Goal: Book appointment/travel/reservation

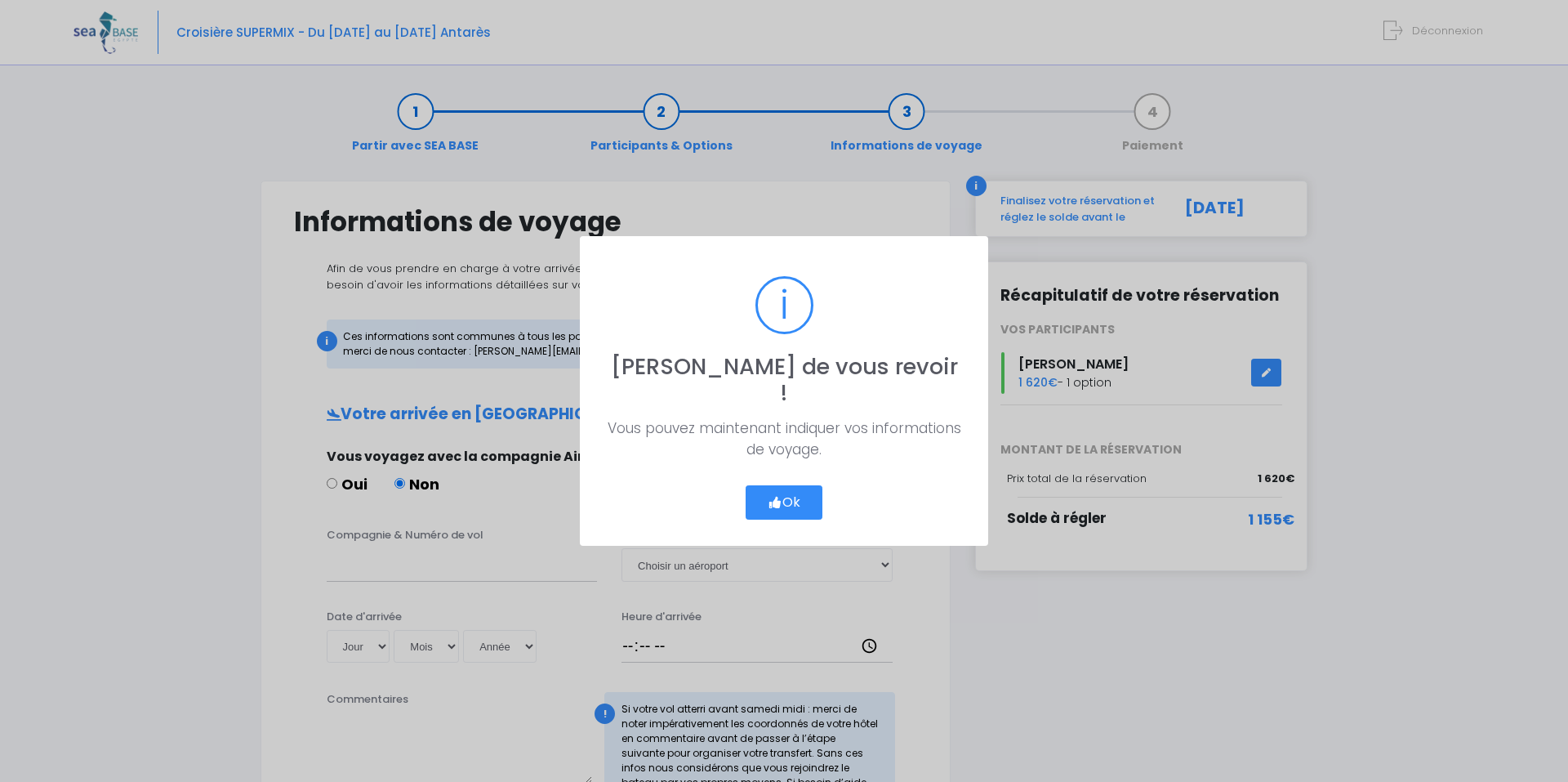
click at [789, 485] on button "Ok" at bounding box center [784, 502] width 77 height 34
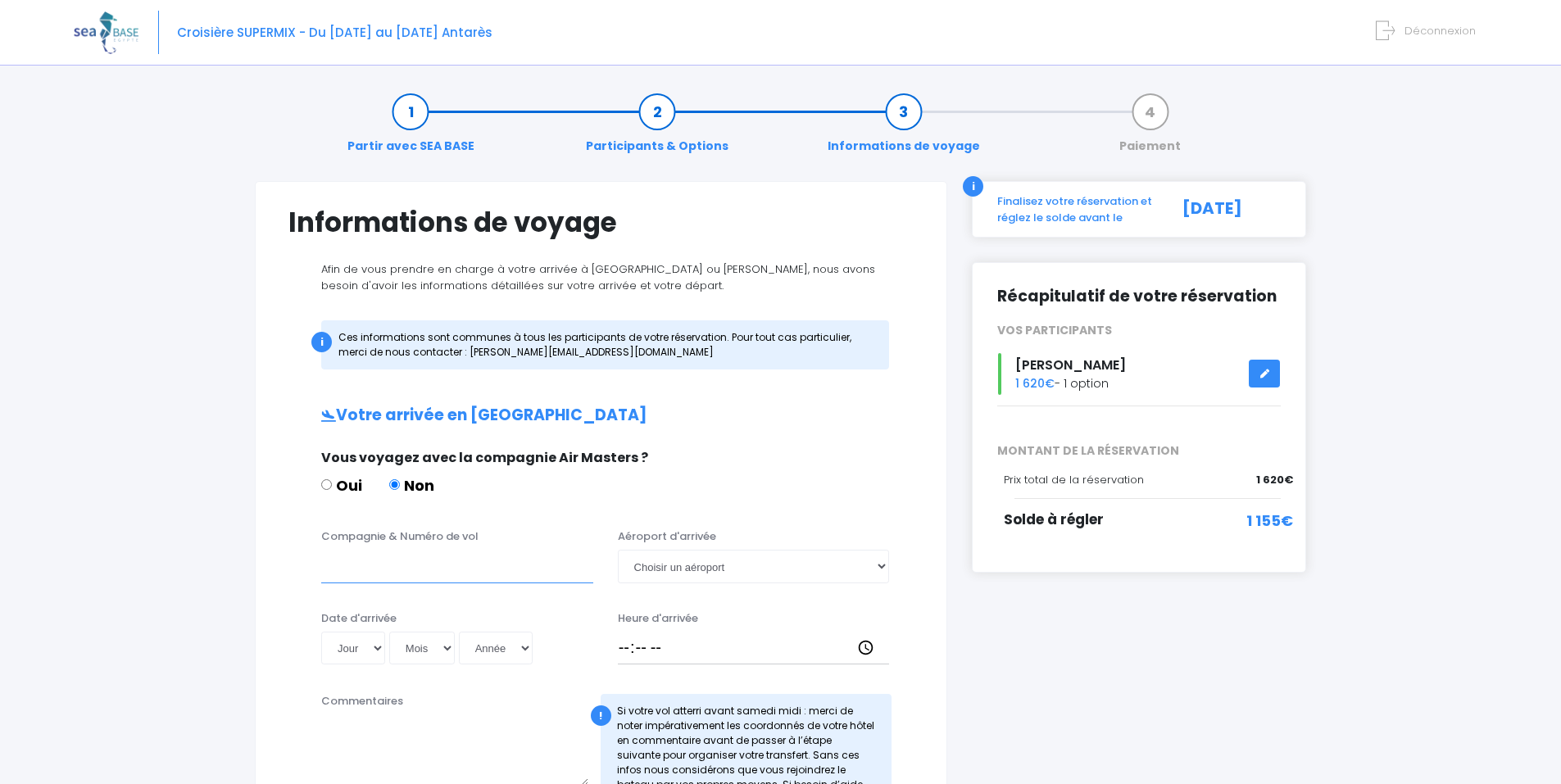
click at [382, 565] on input "Compagnie & Numéro de vol" at bounding box center [457, 565] width 272 height 33
type input "easy jet EJU4765"
click at [843, 570] on select "Choisir un aéroport Hurghada Marsa Alam" at bounding box center [753, 565] width 272 height 33
select select "Hurghada"
click at [618, 549] on select "Choisir un aéroport Hurghada Marsa Alam" at bounding box center [753, 565] width 272 height 33
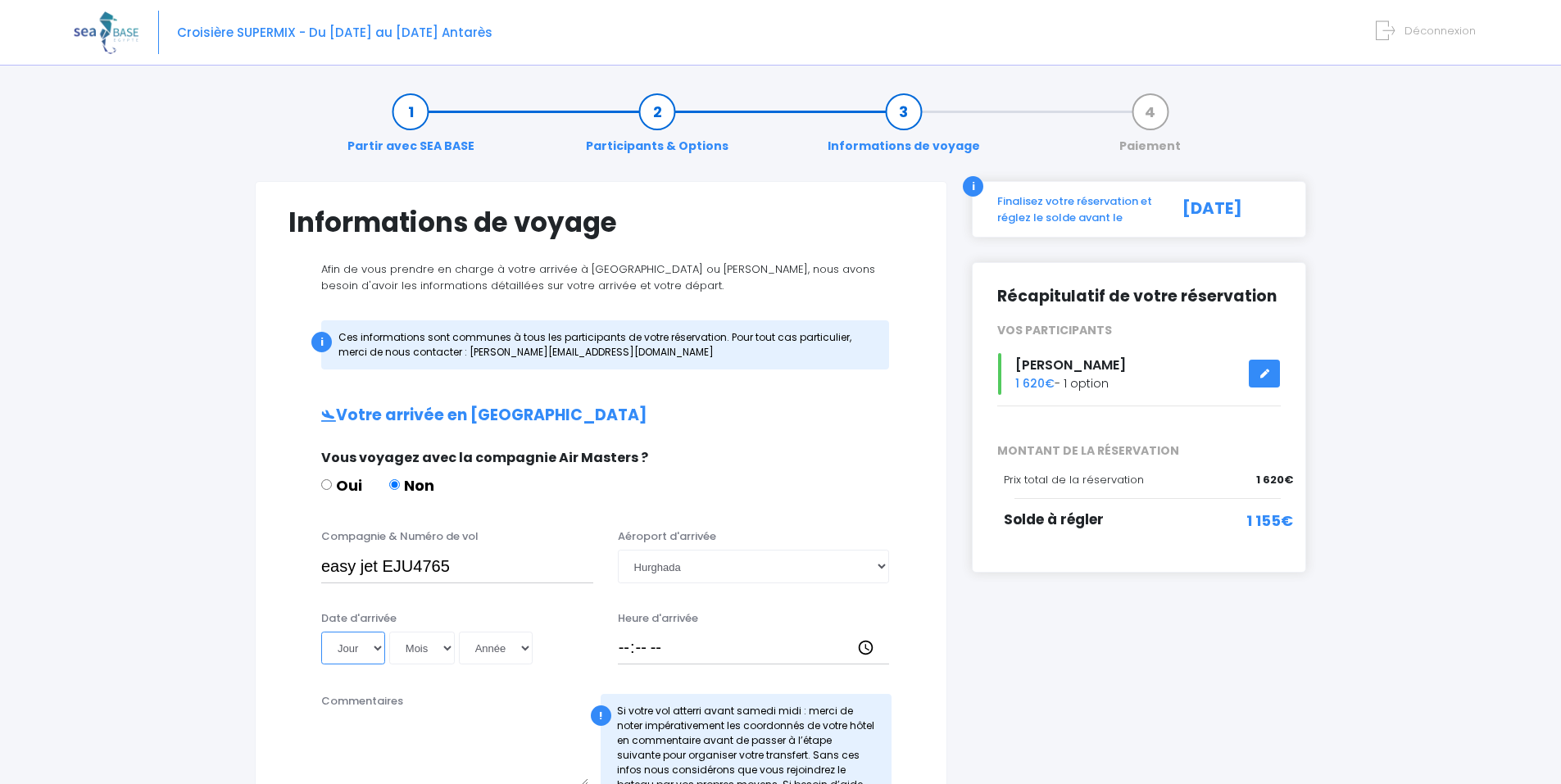
click at [366, 646] on select "Jour 01 02 03 04 05 06 07 08 09 10 11 12 13 14 15 16 17 18 19 20 21 22 23 24 25…" at bounding box center [353, 647] width 64 height 33
select select "18"
click at [321, 631] on select "Jour 01 02 03 04 05 06 07 08 09 10 11 12 13 14 15 16 17 18 19 20 21 22 23 24 25…" at bounding box center [353, 647] width 64 height 33
click at [399, 643] on select "Mois 01 02 03 04 05 06 07 08 09 10 11 12" at bounding box center [422, 647] width 65 height 33
select select "10"
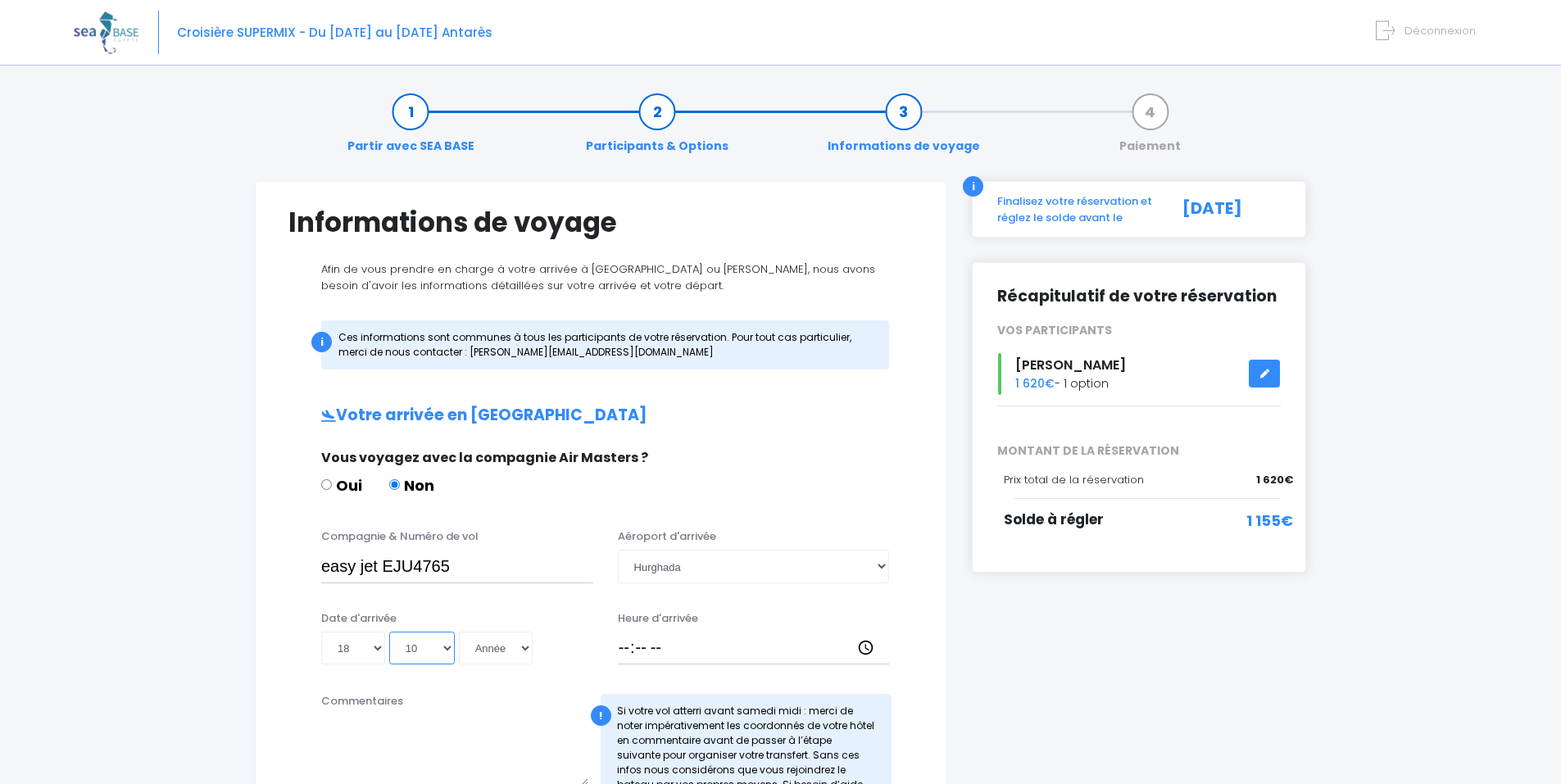
click at [389, 631] on select "Mois 01 02 03 04 05 06 07 08 09 10 11 12" at bounding box center [422, 647] width 65 height 33
click at [508, 656] on select "Année 2045 2044 2043 2042 2041 2040 2039 2038 2037 2036 2035 2034 2033 2032 203…" at bounding box center [495, 647] width 74 height 33
select select "2025"
click at [459, 631] on select "Année 2045 2044 2043 2042 2041 2040 2039 2038 2037 2036 2035 2034 2033 2032 203…" at bounding box center [495, 647] width 74 height 33
type input "2025-10-18"
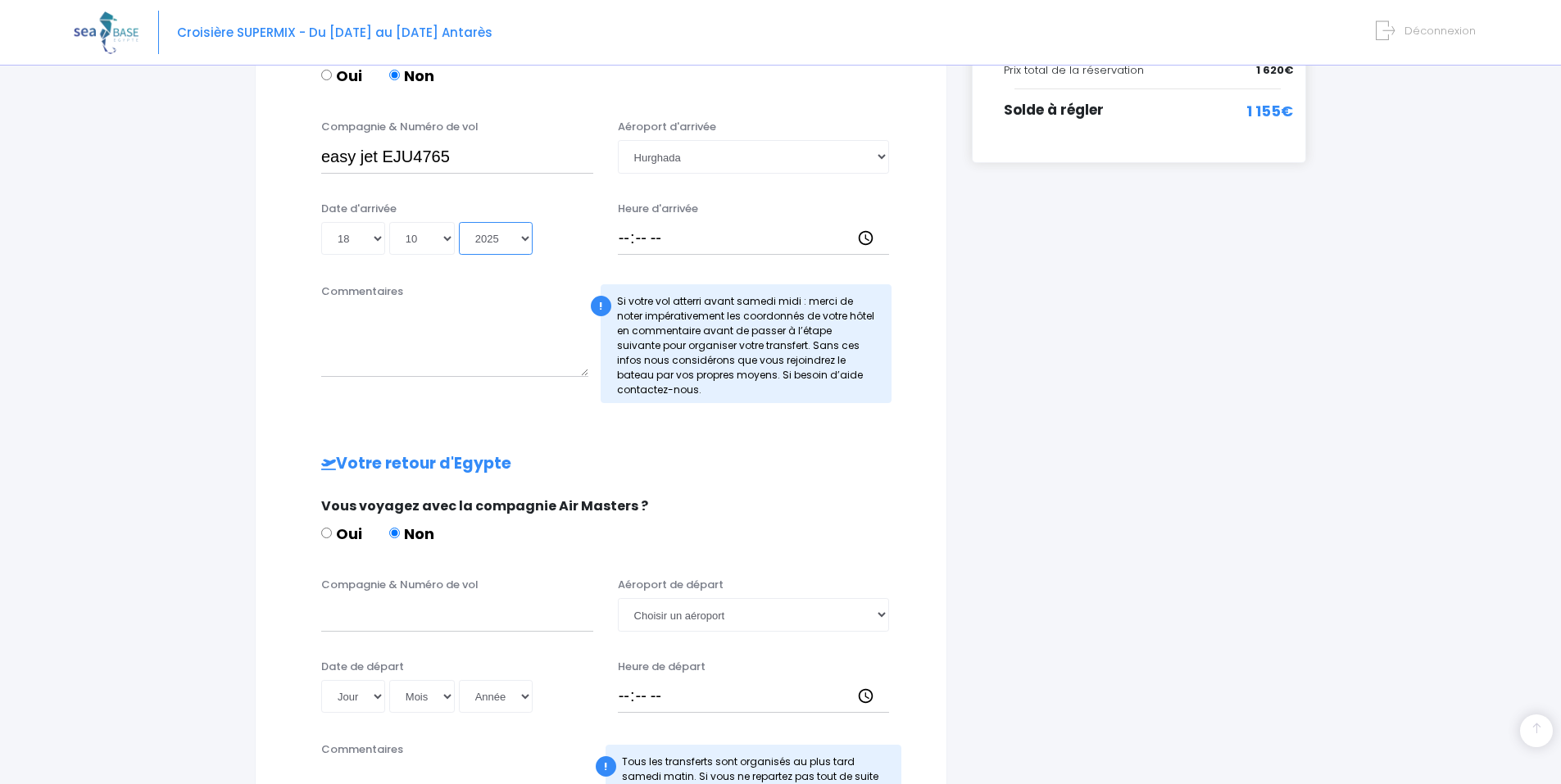
scroll to position [492, 0]
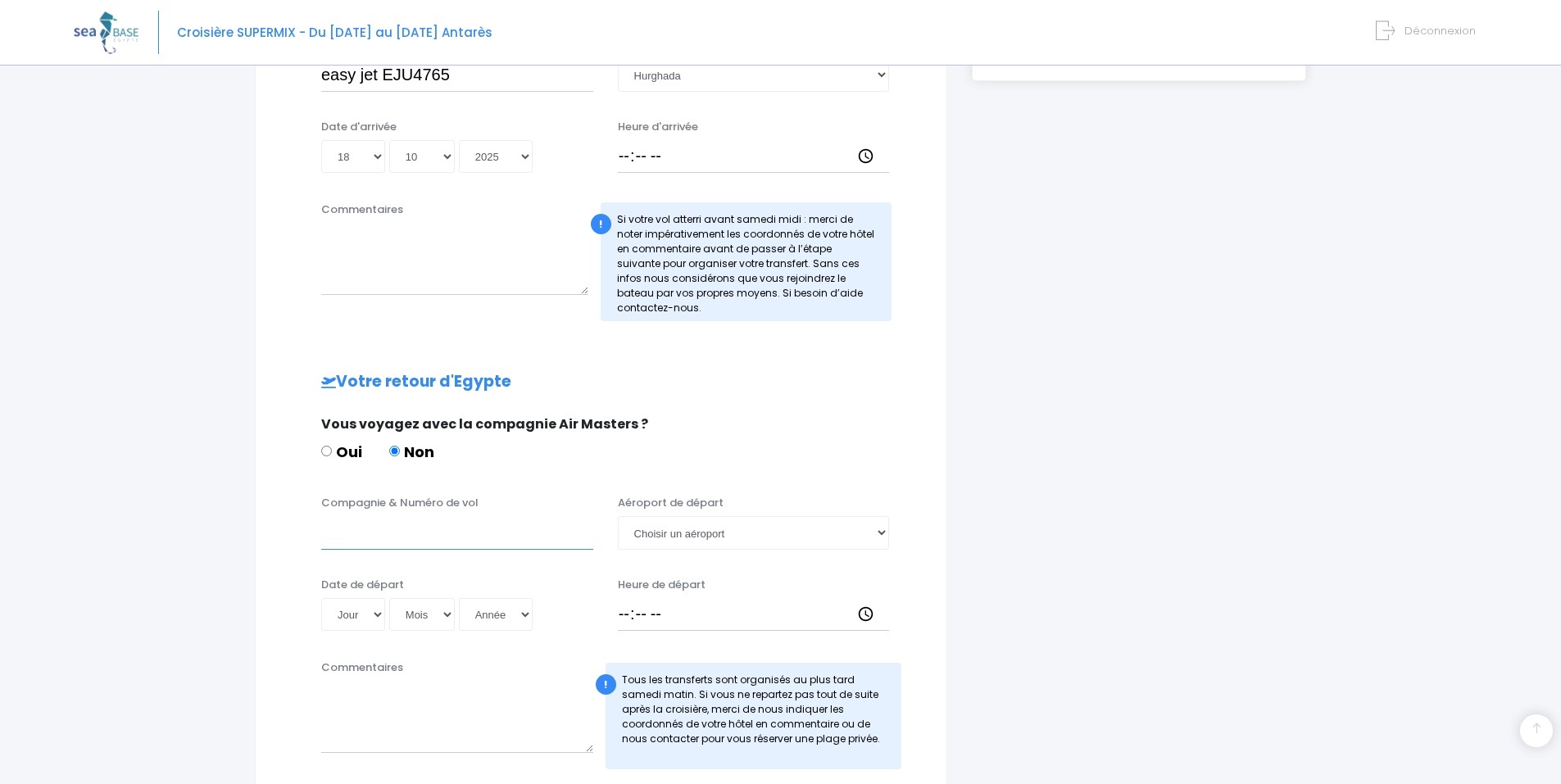
click at [406, 545] on input "Compagnie & Numéro de vol" at bounding box center [457, 532] width 272 height 33
click at [396, 534] on input "easy jet UJU" at bounding box center [457, 532] width 272 height 33
click at [428, 539] on input "easy jet EJU" at bounding box center [457, 532] width 272 height 33
click at [377, 530] on input "easy jet EJU 4766" at bounding box center [457, 532] width 272 height 33
type input "easy jet - EJU 4766"
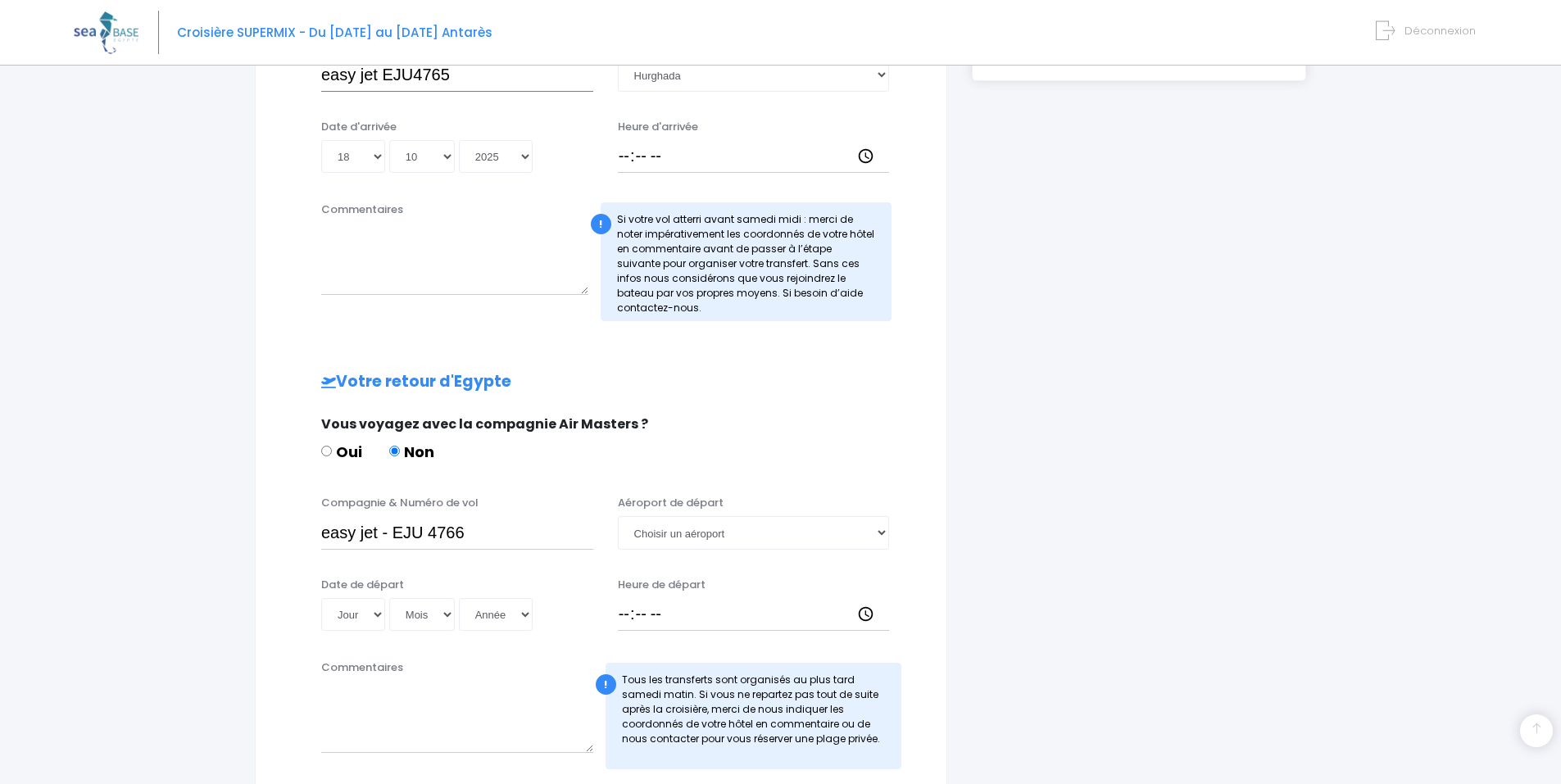
click at [378, 72] on input "easy jet EJU4765" at bounding box center [457, 74] width 272 height 33
type input "easy jet - EJU4765"
click at [353, 617] on select "Jour 01 02 03 04 05 06 07 08 09 10 11 12 13 14 15 16 17 18 19 20 21 22 23 24 25…" at bounding box center [353, 614] width 64 height 33
select select "25"
click at [321, 598] on select "Jour 01 02 03 04 05 06 07 08 09 10 11 12 13 14 15 16 17 18 19 20 21 22 23 24 25…" at bounding box center [353, 614] width 64 height 33
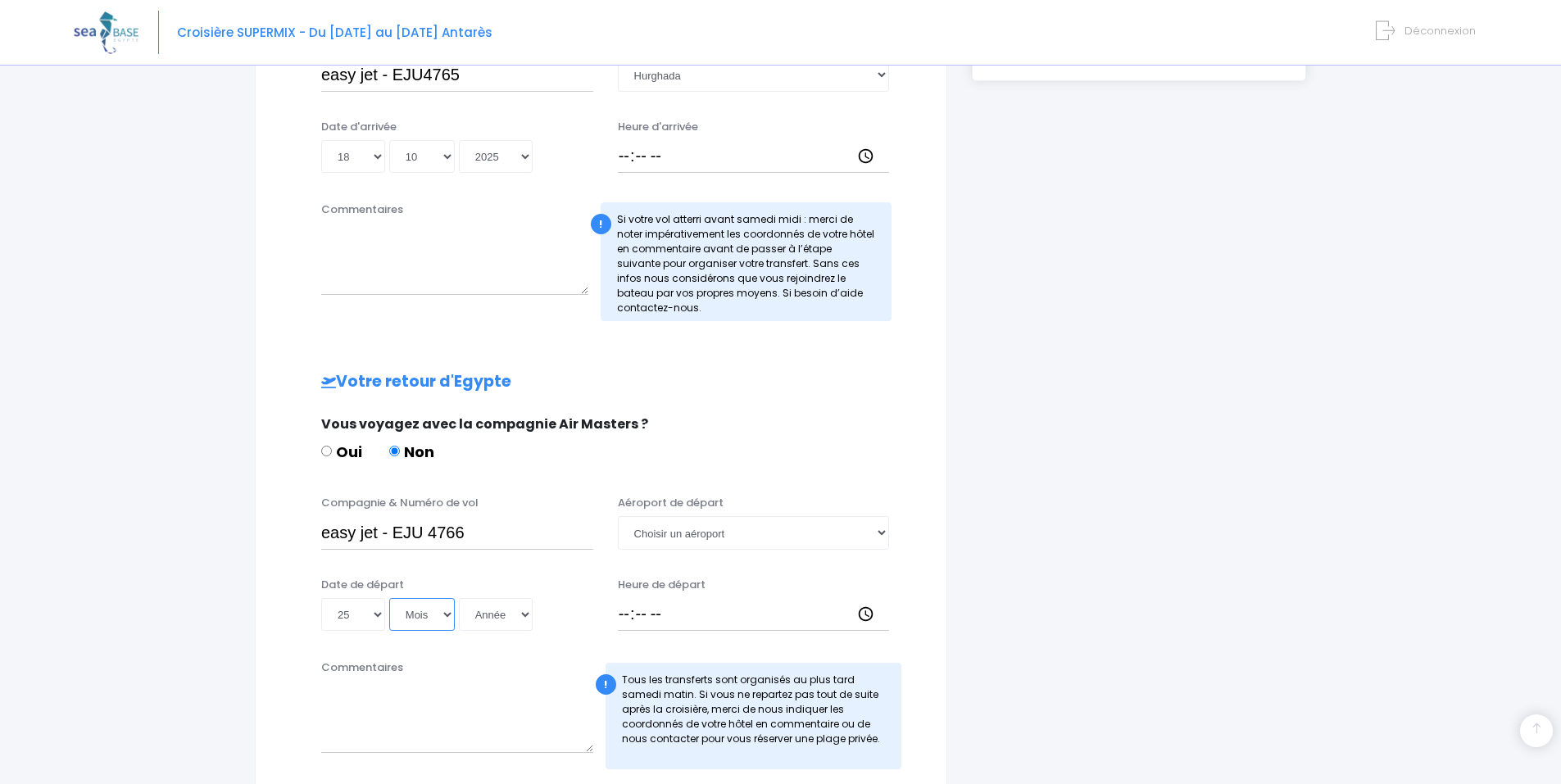
click at [426, 606] on select "Mois 01 02 03 04 05 06 07 08 09 10 11 12" at bounding box center [422, 614] width 65 height 33
select select "10"
click at [389, 598] on select "Mois 01 02 03 04 05 06 07 08 09 10 11 12" at bounding box center [422, 614] width 65 height 33
click at [508, 615] on select "Année 2045 2044 2043 2042 2041 2040 2039 2038 2037 2036 2035 2034 2033 2032 203…" at bounding box center [495, 614] width 74 height 33
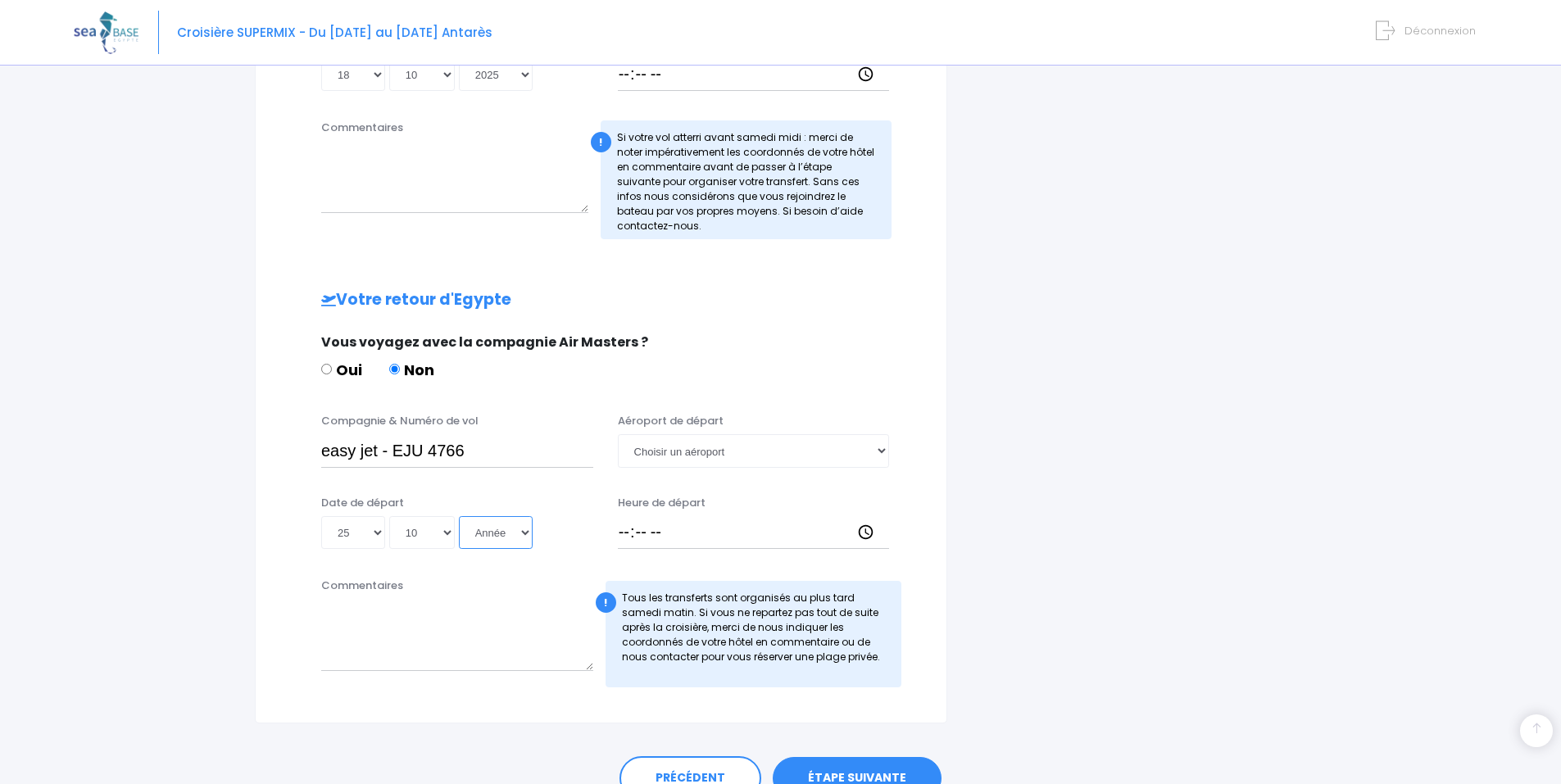
click at [499, 524] on select "Année 2045 2044 2043 2042 2041 2040 2039 2038 2037 2036 2035 2034 2033 2032 203…" at bounding box center [495, 532] width 74 height 33
select select "2025"
click at [459, 516] on select "Année 2045 2044 2043 2042 2041 2040 2039 2038 2037 2036 2035 2034 2033 2032 203…" at bounding box center [495, 532] width 74 height 33
type input "2025-10-25"
click at [801, 465] on select "Choisir un aéroport Hurghada Marsa Alam" at bounding box center [753, 450] width 272 height 33
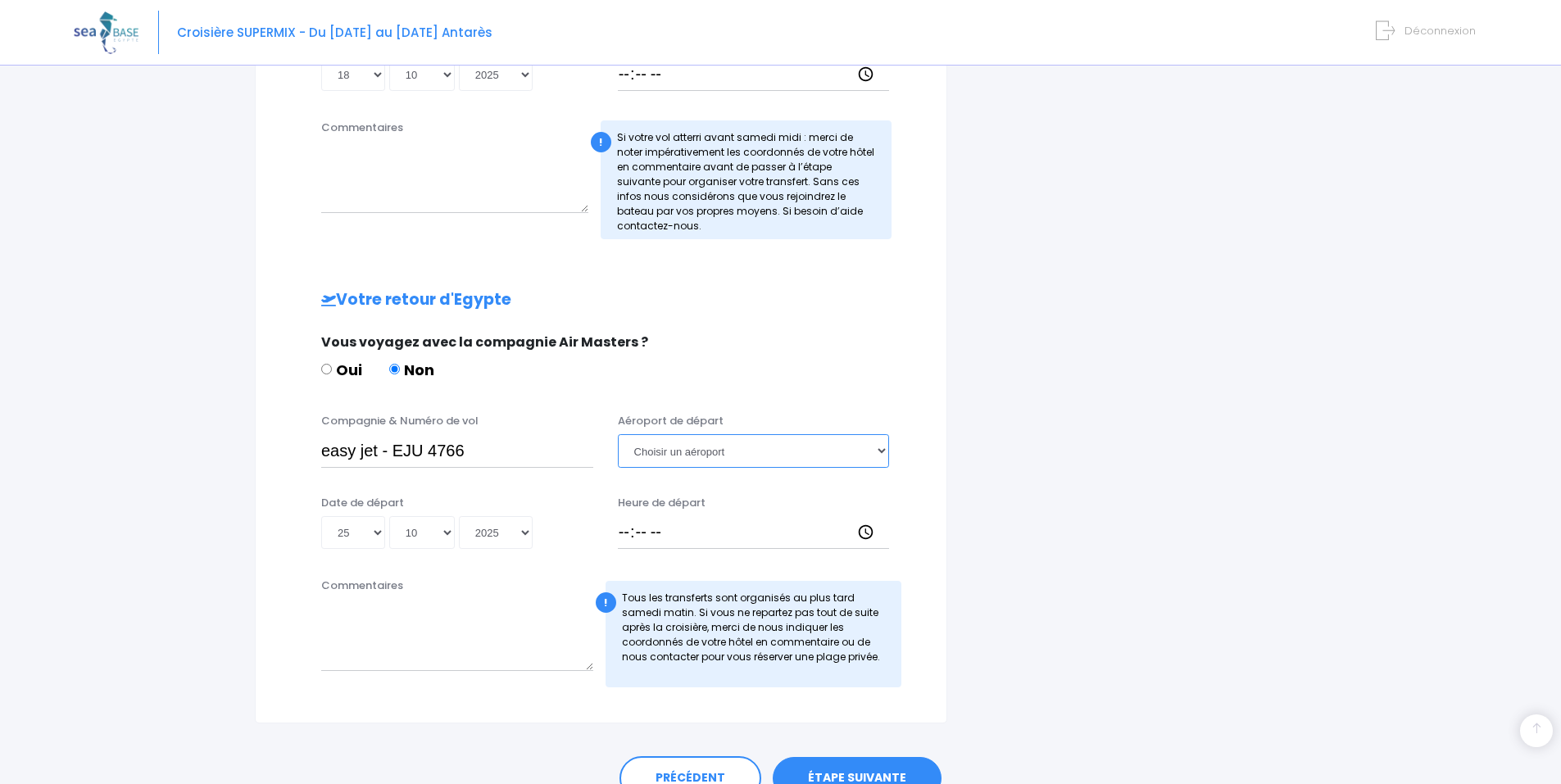
select select "Hurghada"
click at [618, 434] on select "Choisir un aéroport Hurghada Marsa Alam" at bounding box center [753, 450] width 272 height 33
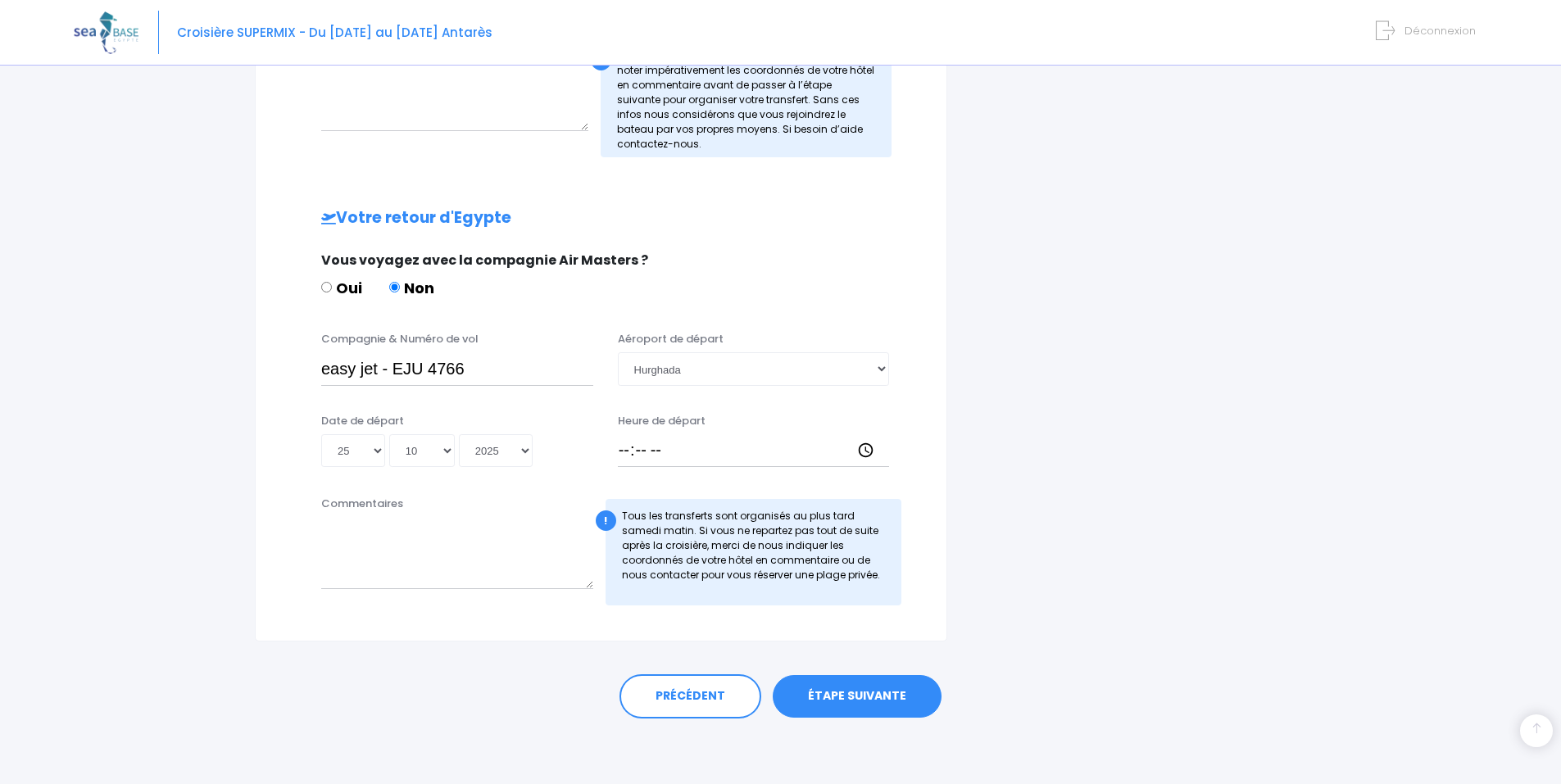
click at [884, 705] on link "ÉTAPE SUIVANTE" at bounding box center [856, 696] width 169 height 43
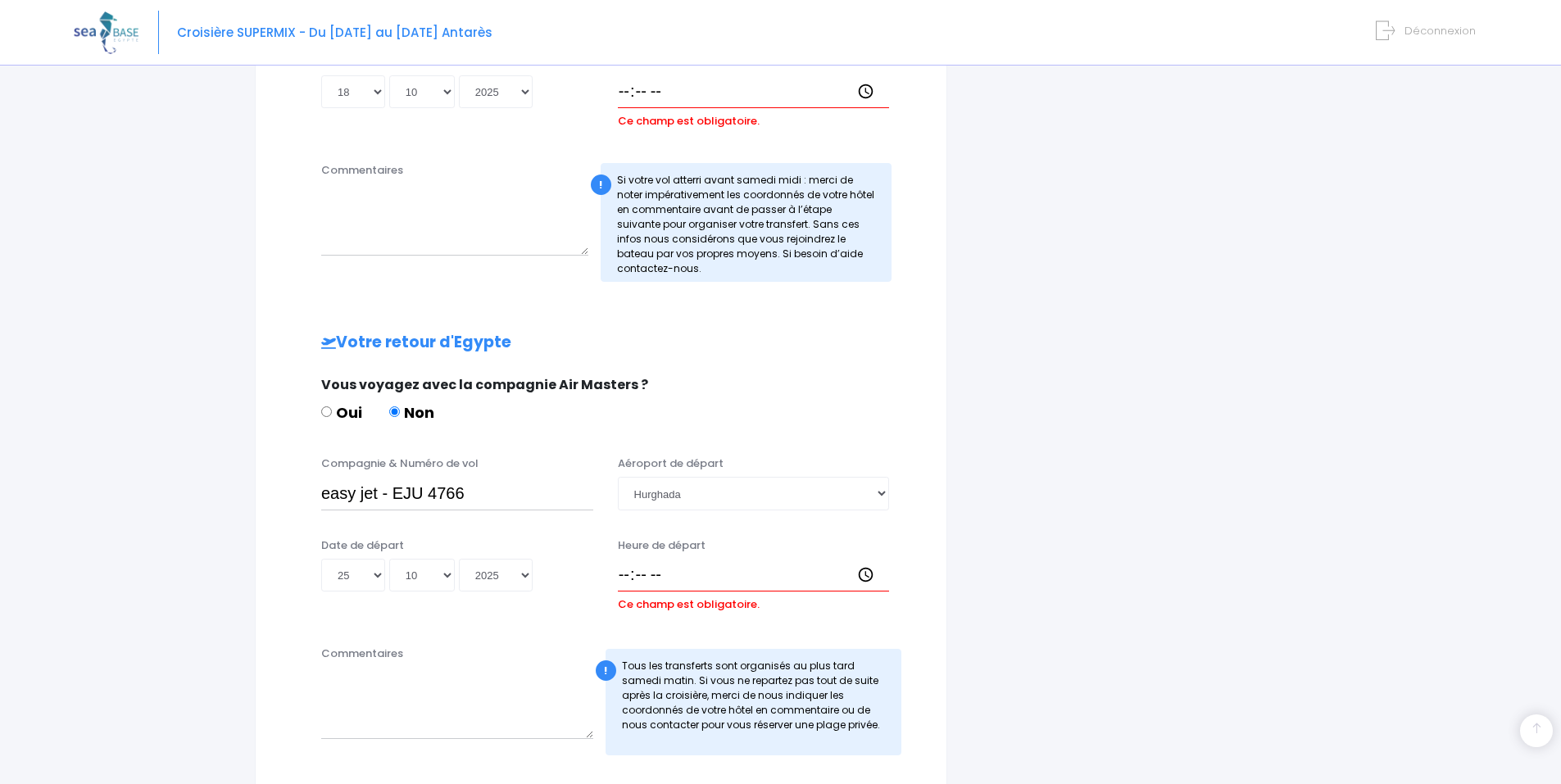
scroll to position [467, 0]
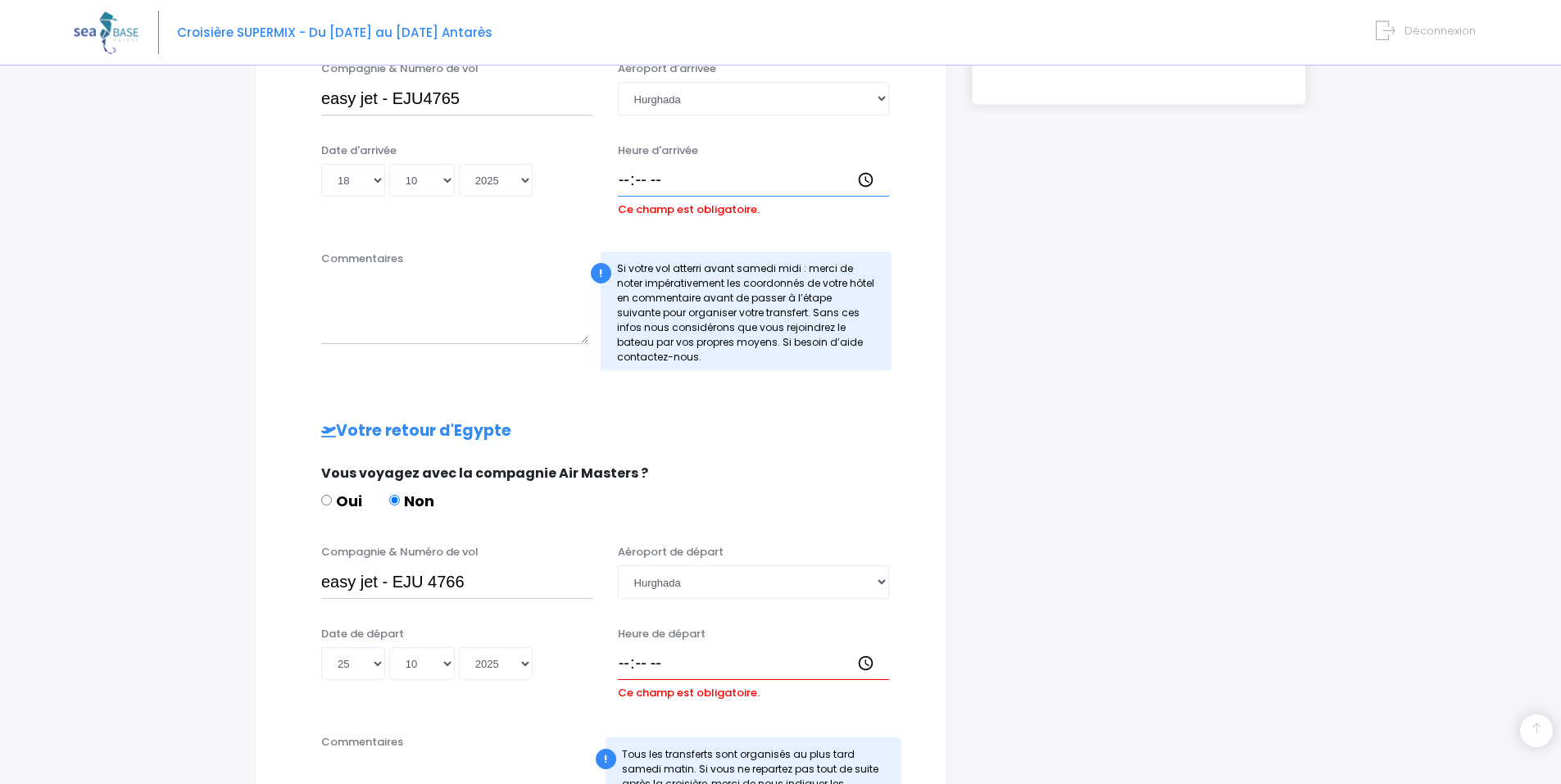
click at [671, 188] on input "Heure d'arrivée" at bounding box center [753, 180] width 272 height 33
type input "17:15"
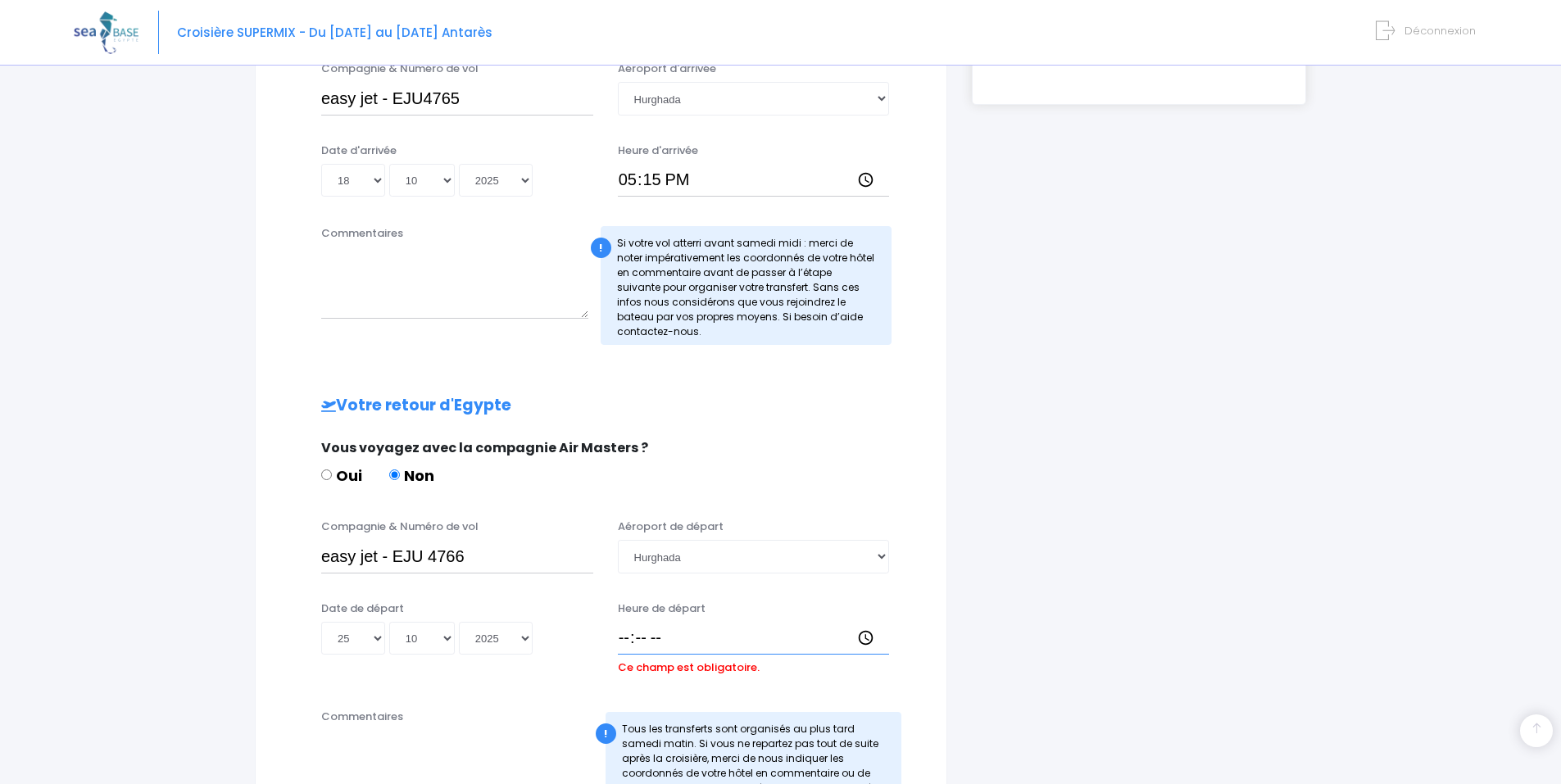
click at [673, 630] on input "Heure de départ" at bounding box center [753, 638] width 272 height 33
type input "18:00"
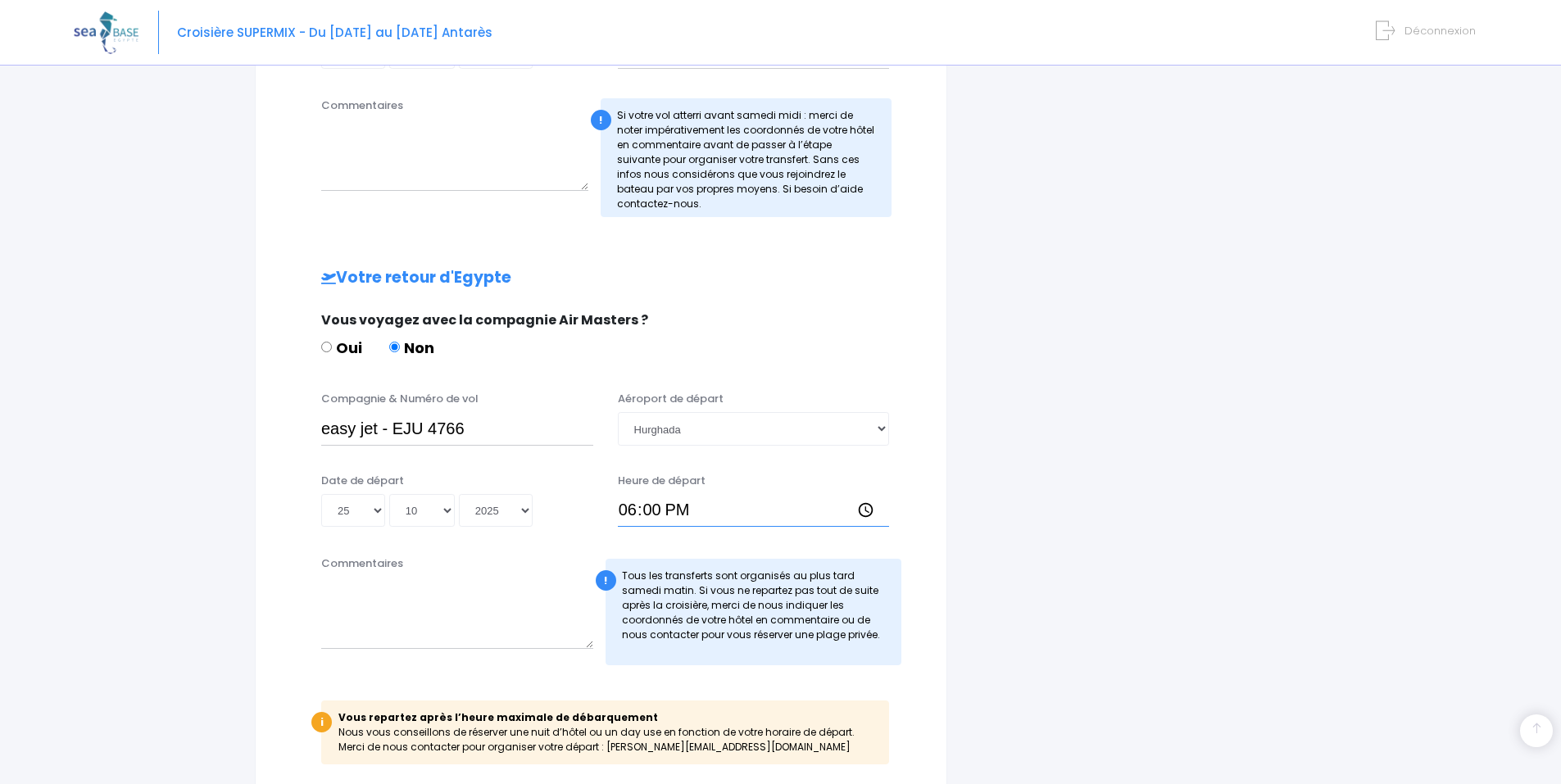
scroll to position [754, 0]
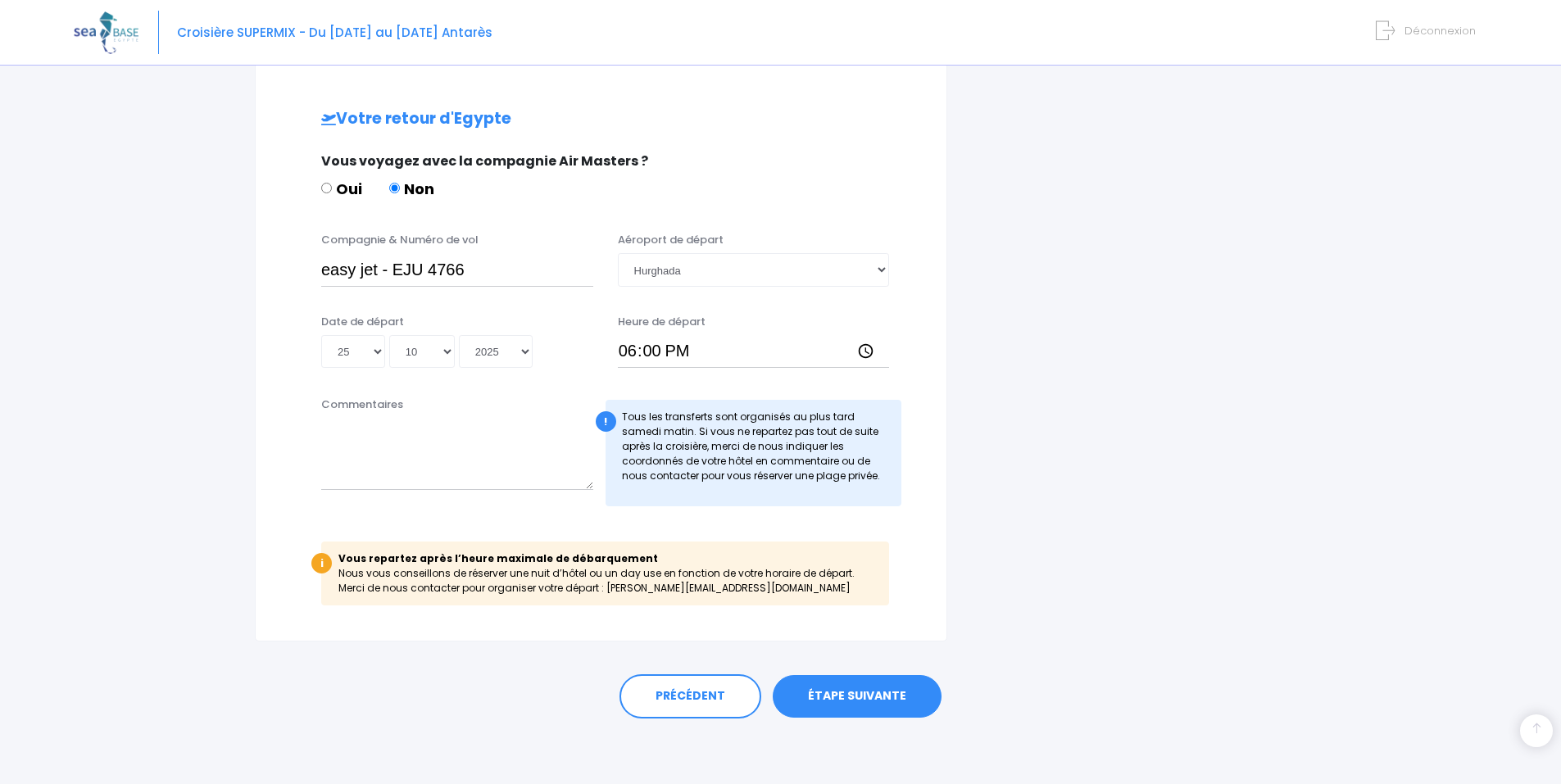
click at [818, 695] on link "ÉTAPE SUIVANTE" at bounding box center [856, 696] width 169 height 43
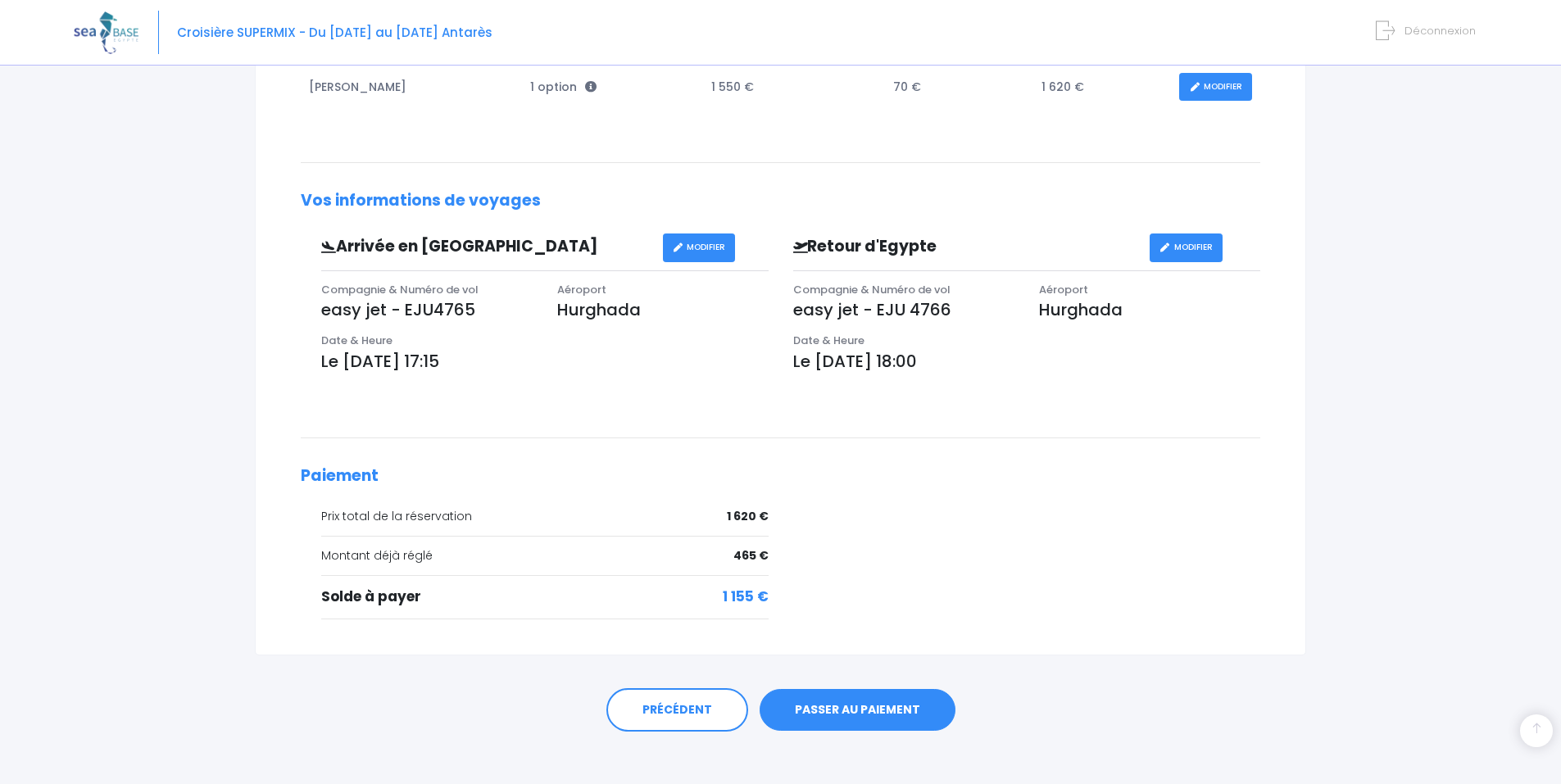
scroll to position [368, 0]
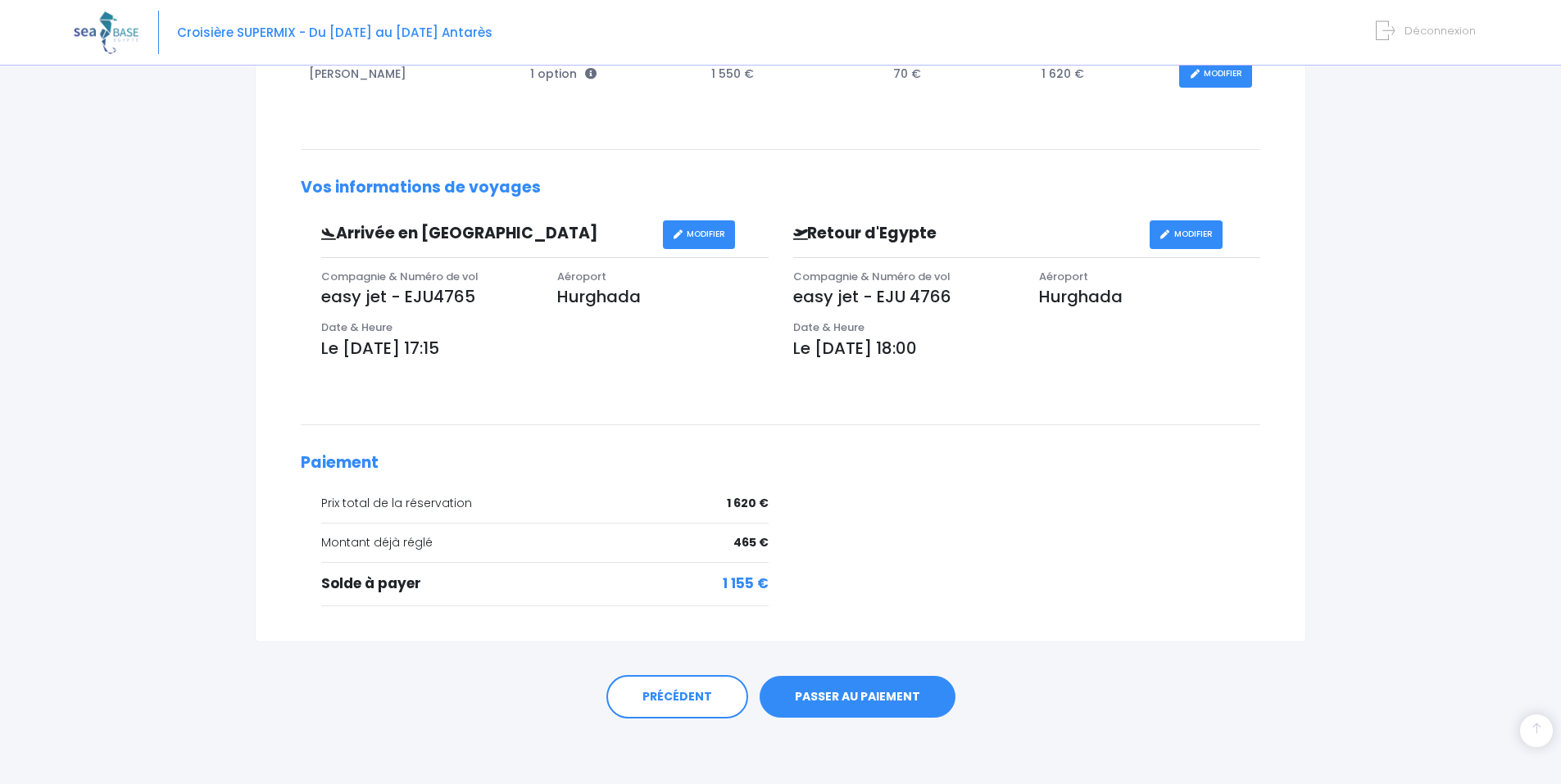
click at [893, 695] on link "PASSER AU PAIEMENT" at bounding box center [857, 697] width 196 height 43
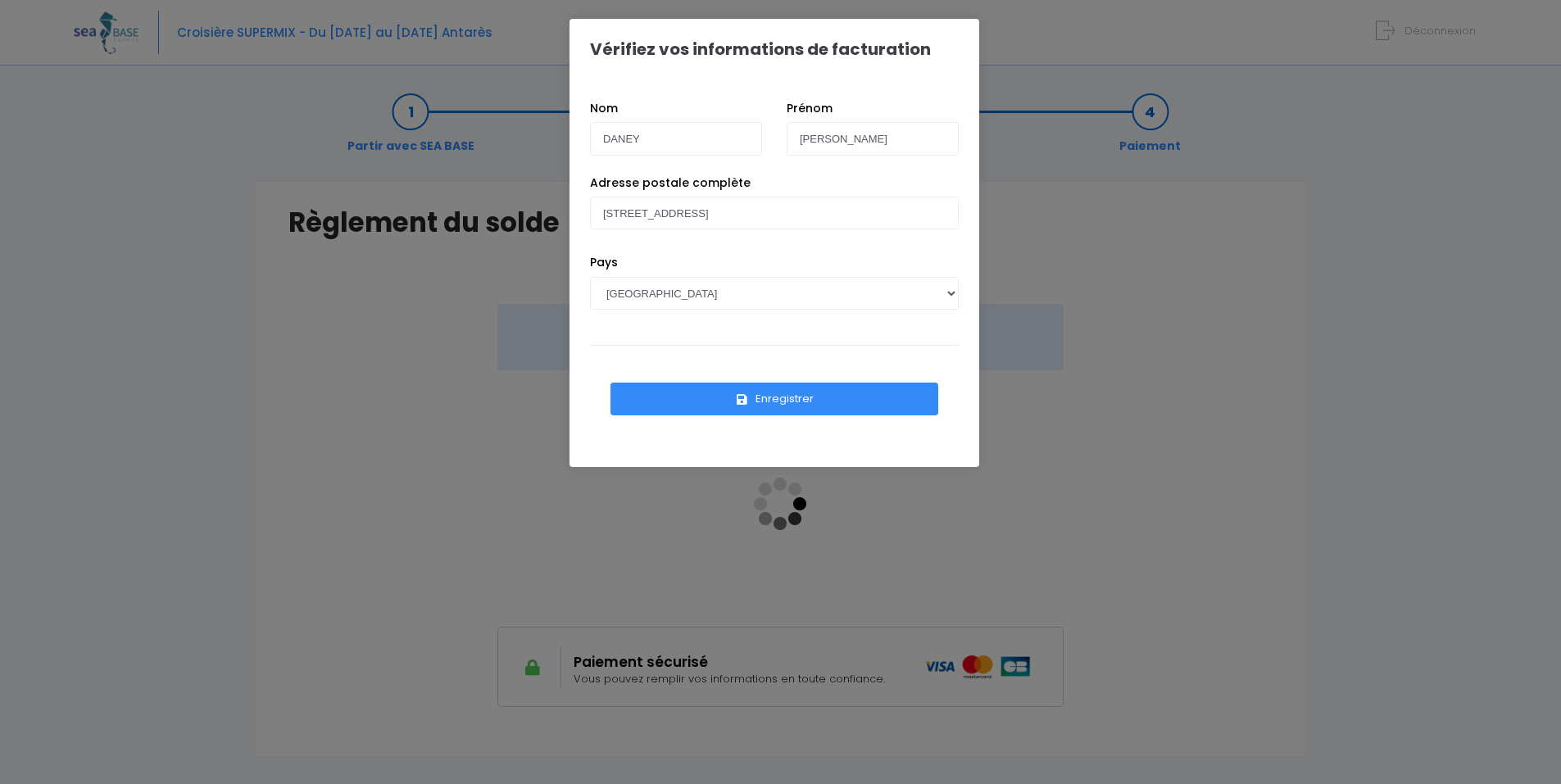
click at [781, 402] on button "Enregistrer" at bounding box center [774, 399] width 328 height 33
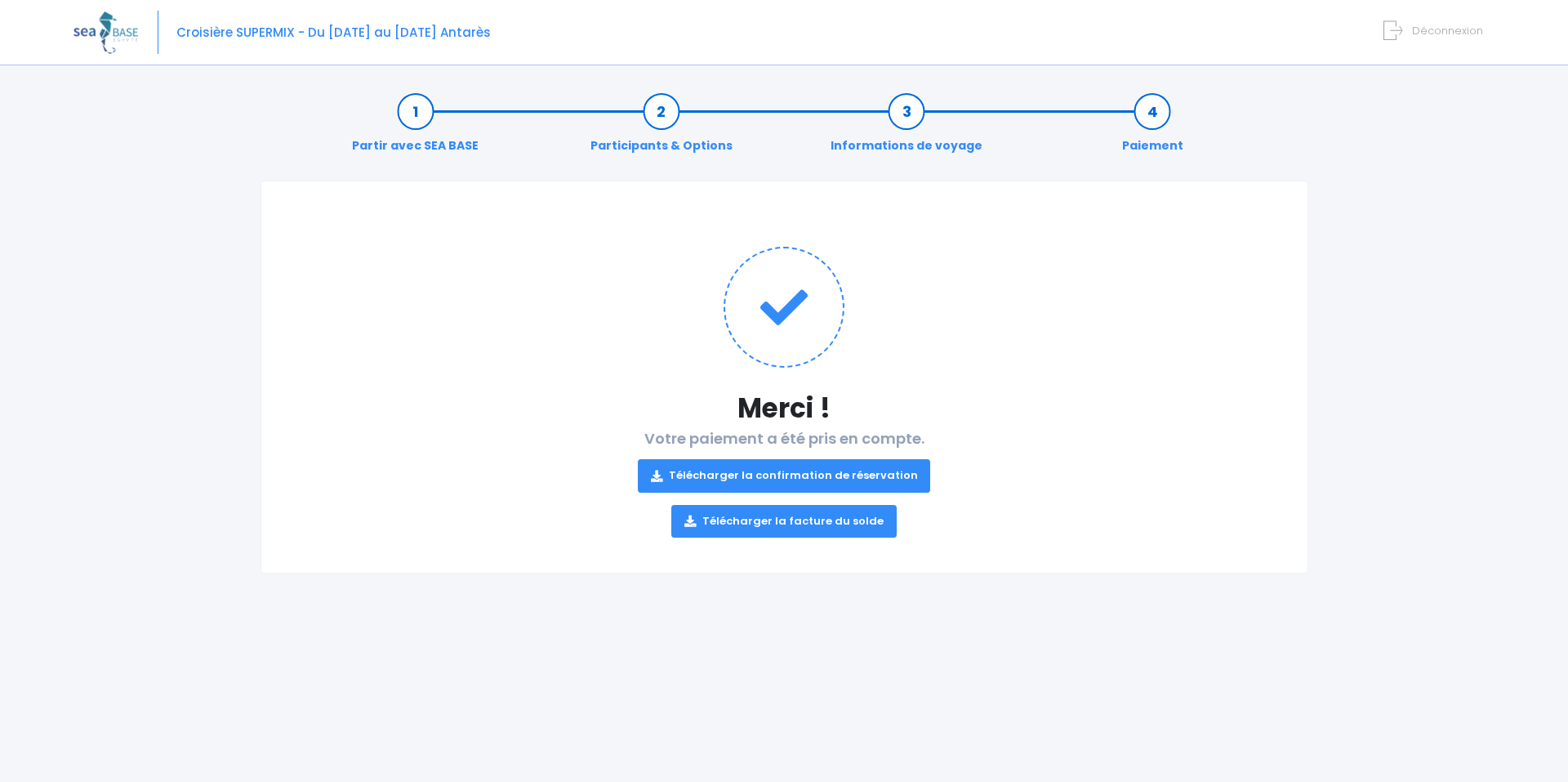
click at [871, 519] on link "Télécharger la facture du solde" at bounding box center [784, 521] width 226 height 33
click at [679, 103] on link "Participants & Options" at bounding box center [661, 128] width 159 height 51
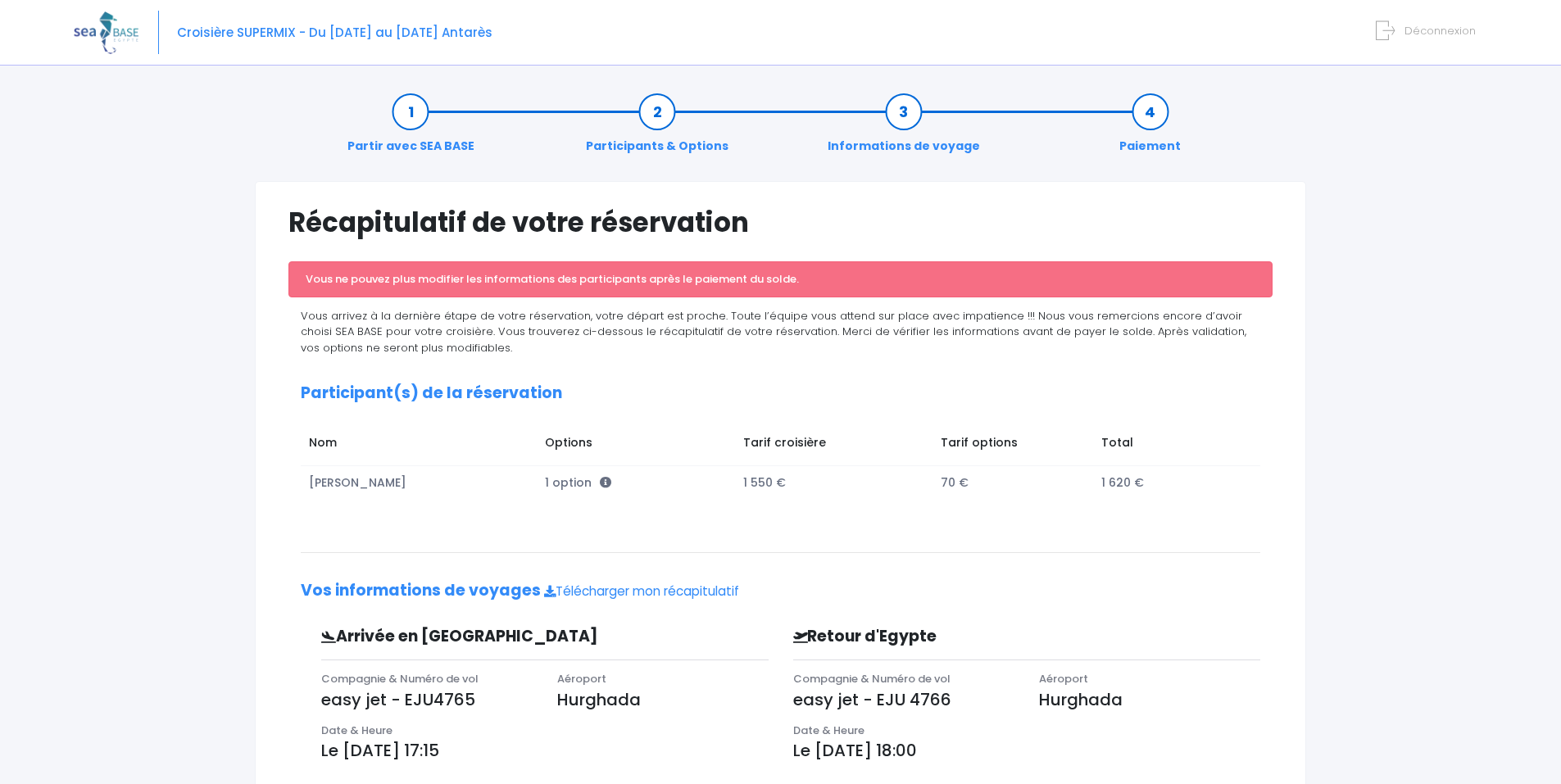
click at [896, 108] on link "Informations de voyage" at bounding box center [903, 128] width 169 height 51
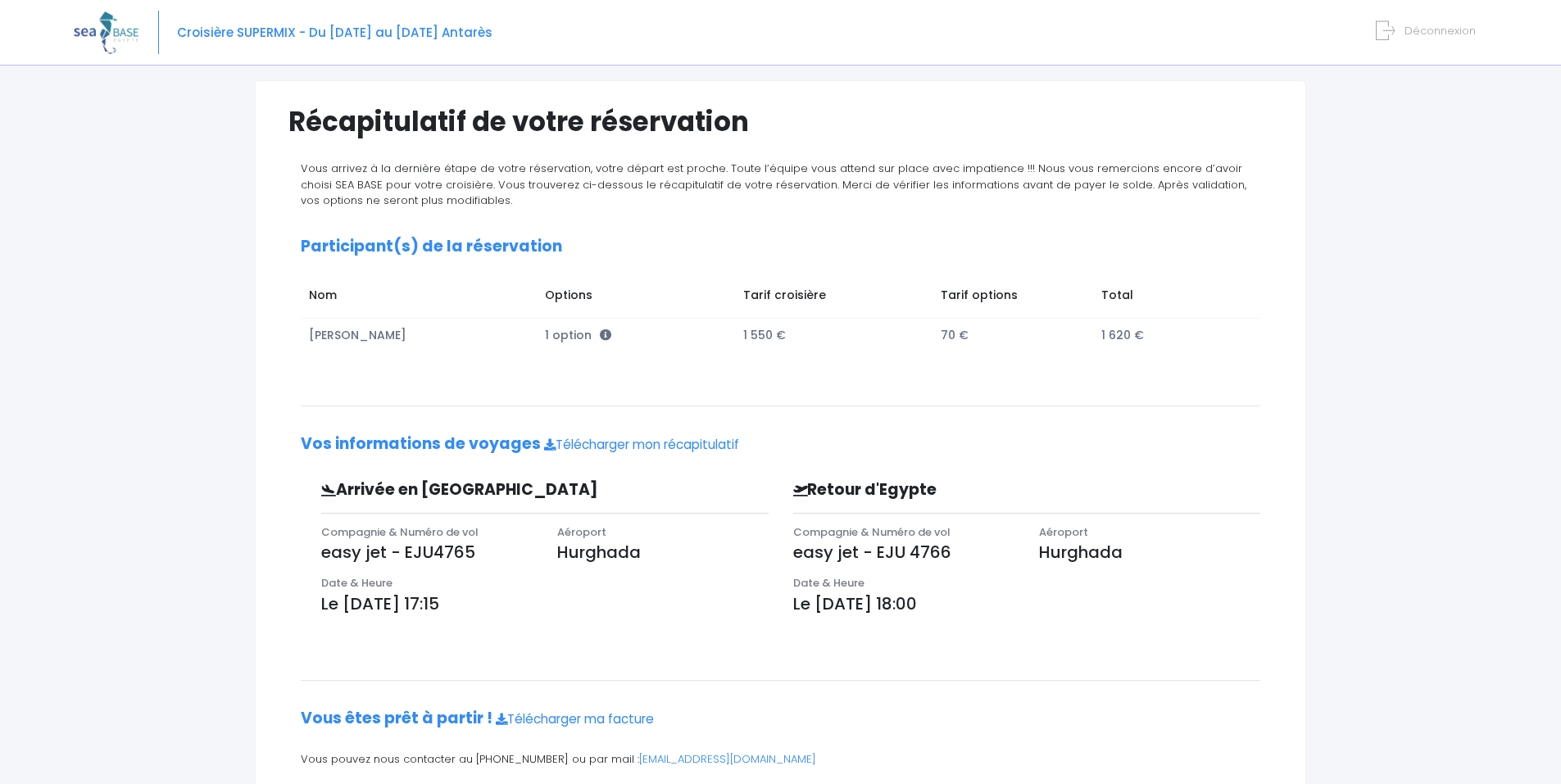
scroll to position [161, 0]
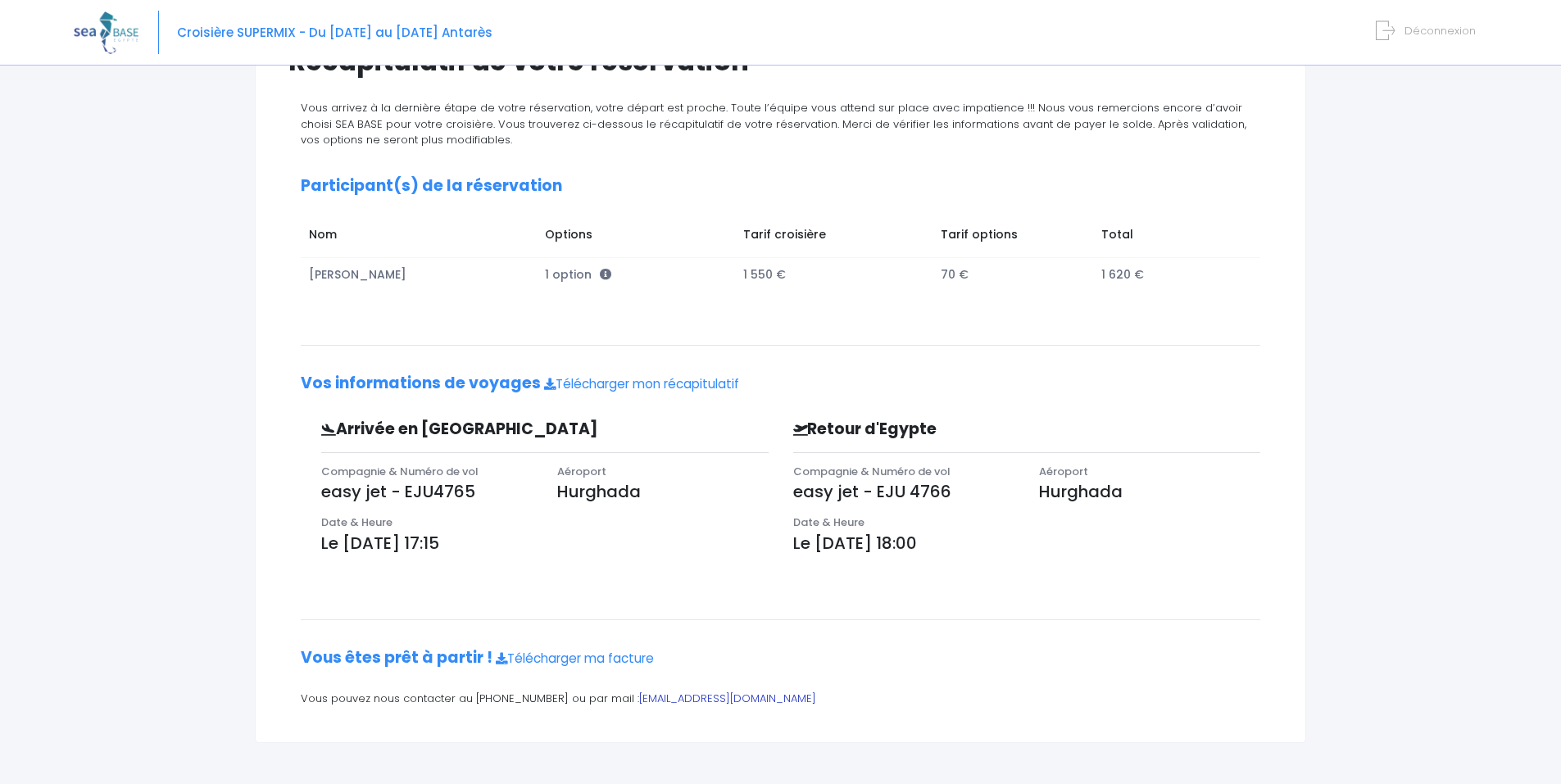
click at [643, 696] on link "[EMAIL_ADDRESS][DOMAIN_NAME]" at bounding box center [727, 697] width 177 height 16
click at [680, 696] on link "[EMAIL_ADDRESS][DOMAIN_NAME]" at bounding box center [727, 697] width 177 height 16
drag, startPoint x: 767, startPoint y: 700, endPoint x: 605, endPoint y: 697, distance: 162.0
click at [605, 697] on p "Vous pouvez nous contacter au 07 70 25 31 12 ou par mail : contact@redseabase.c…" at bounding box center [780, 698] width 959 height 17
copy p ": contact@redseabase.com"
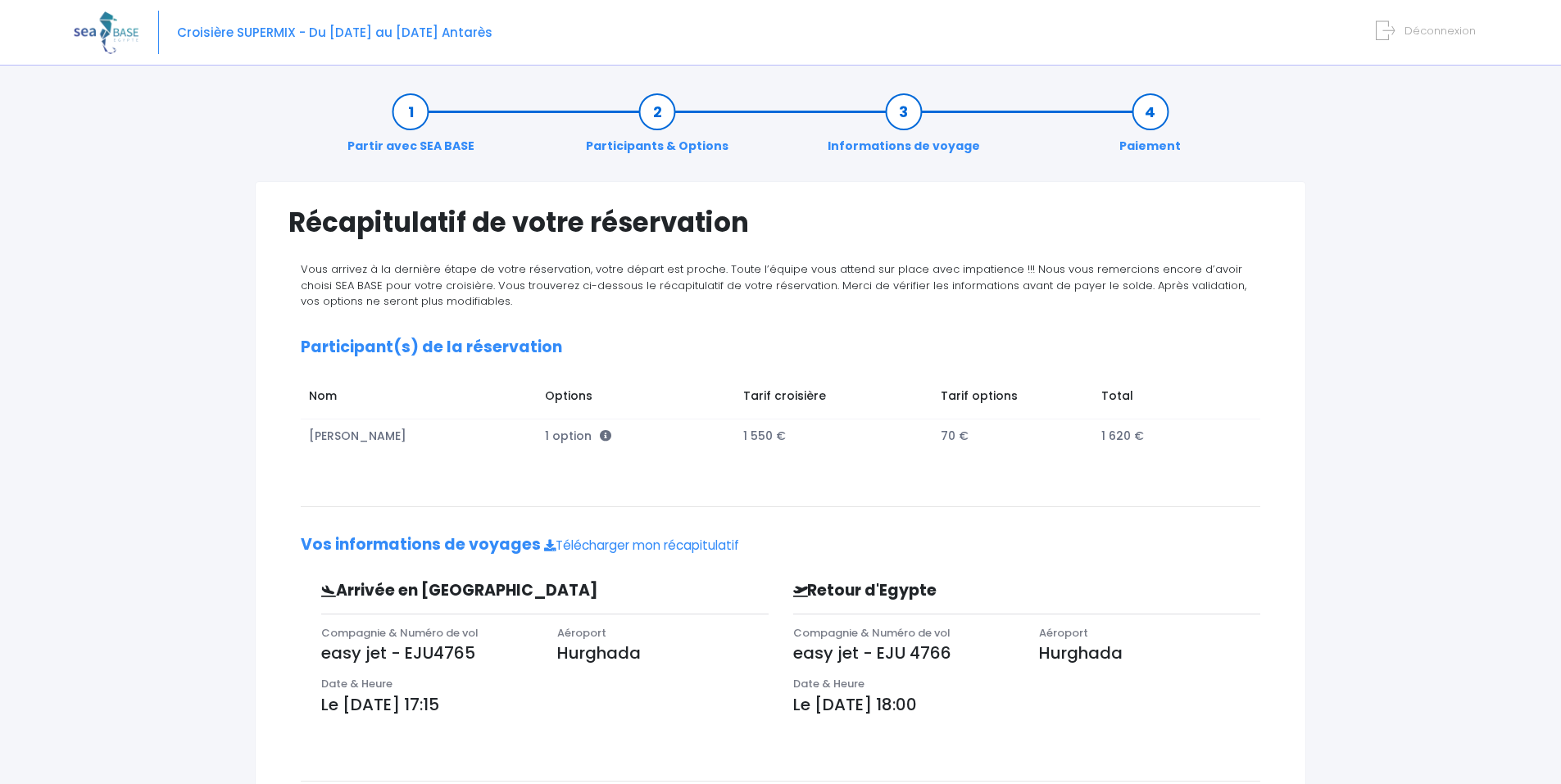
click at [901, 116] on link "Informations de voyage" at bounding box center [903, 128] width 169 height 51
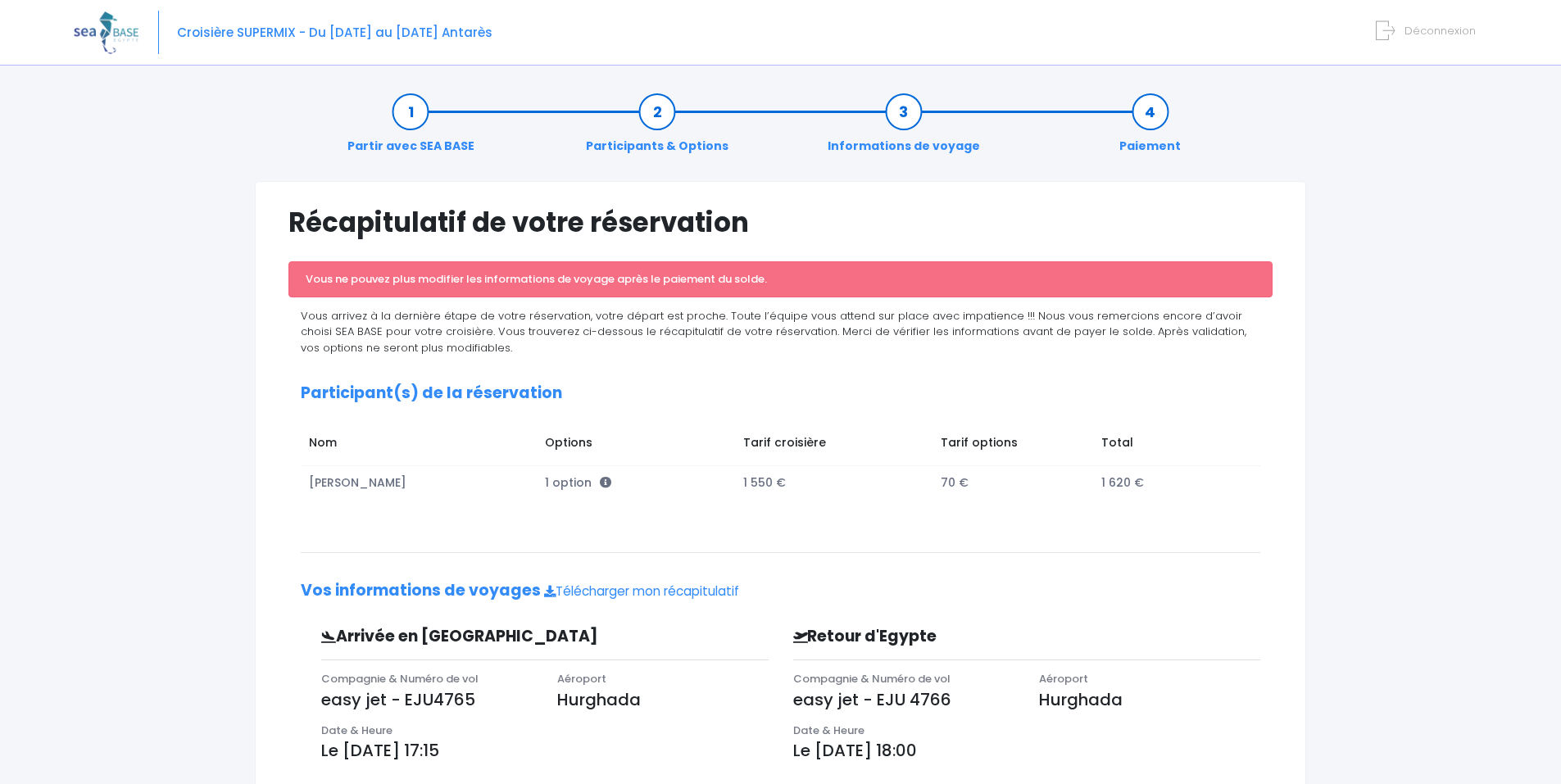
click at [417, 106] on link "Partir avec SEA BASE" at bounding box center [411, 128] width 143 height 51
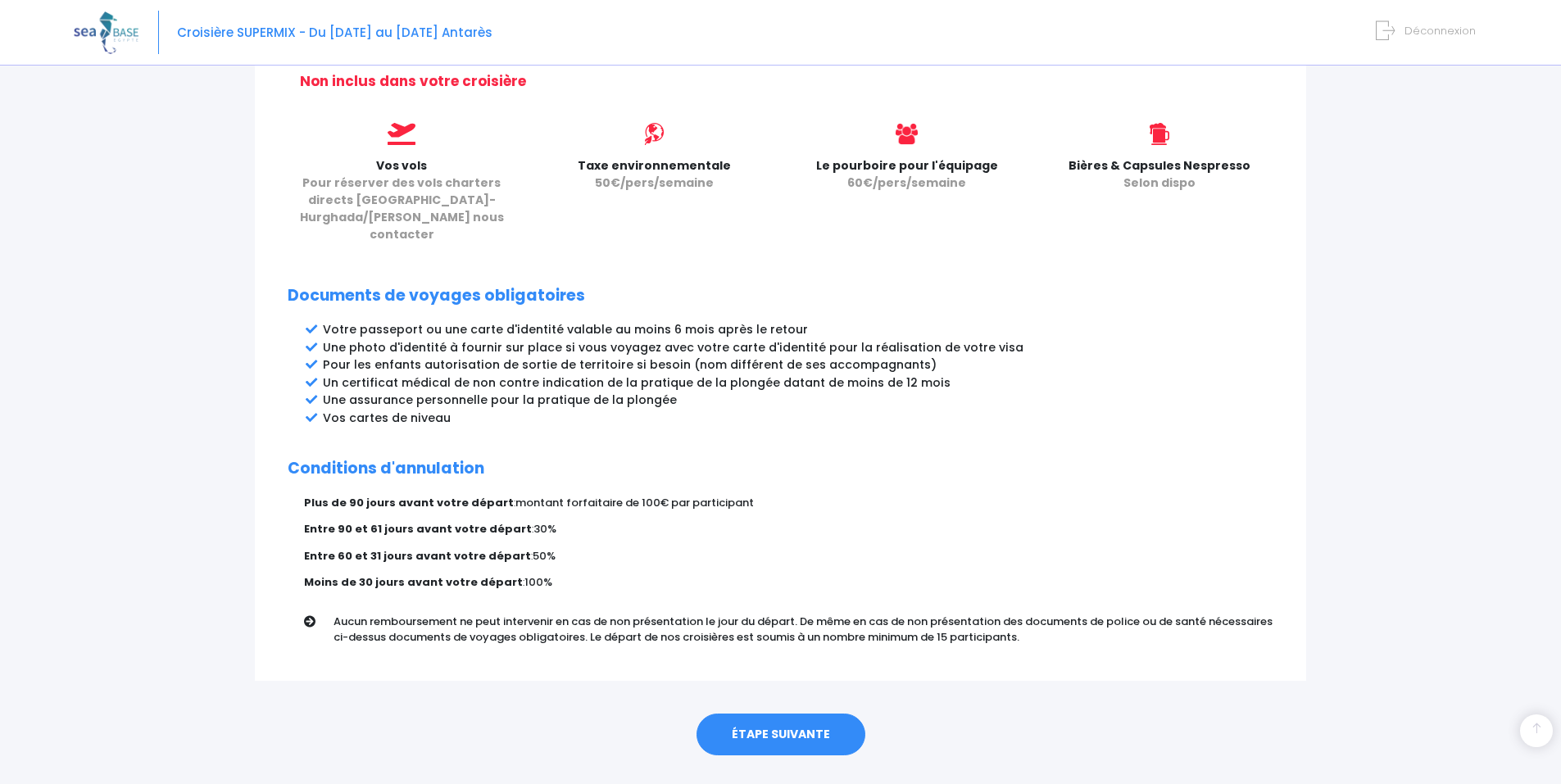
scroll to position [696, 0]
click at [786, 710] on link "ÉTAPE SUIVANTE" at bounding box center [780, 732] width 169 height 43
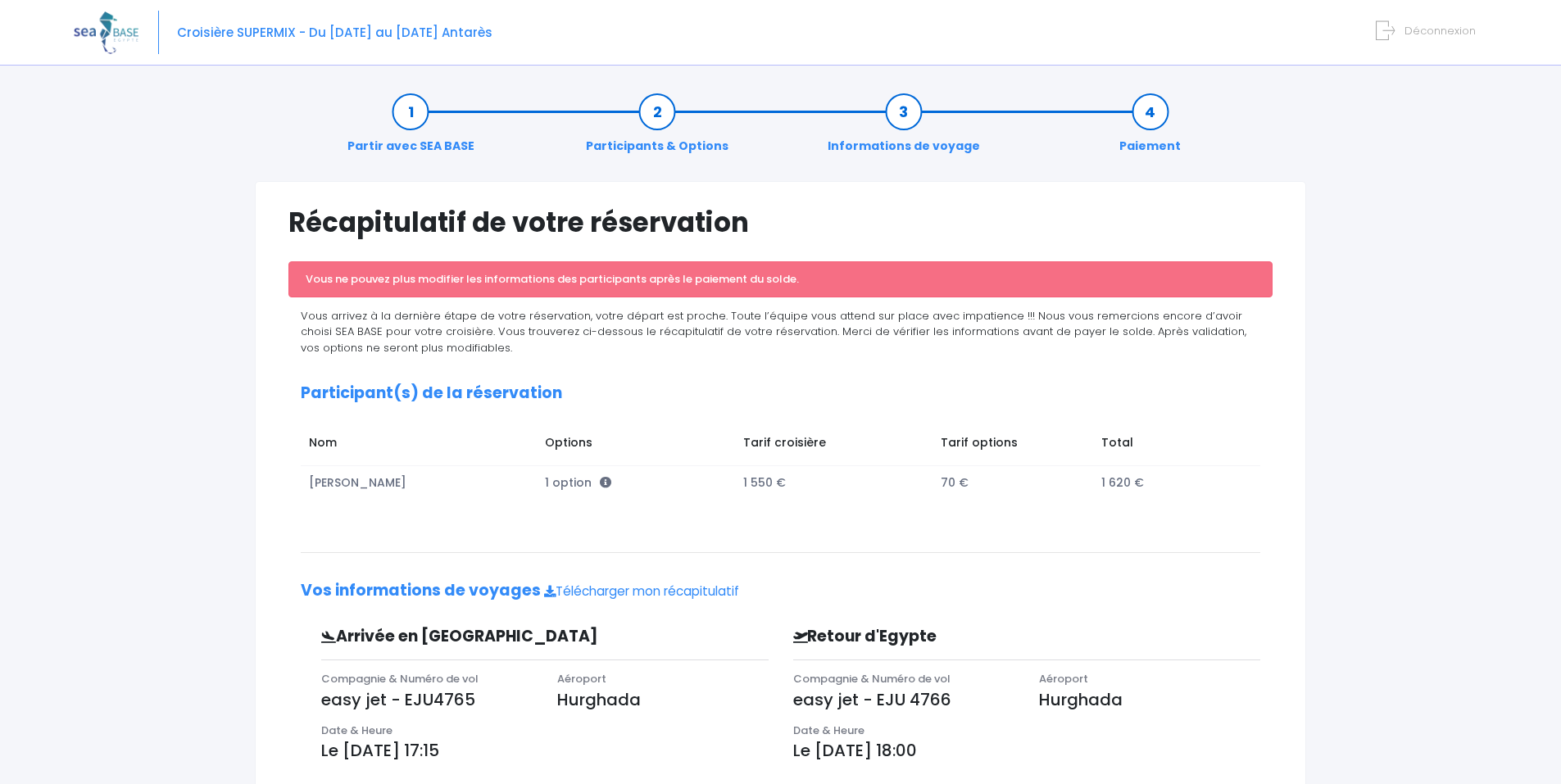
click at [407, 119] on link "Partir avec SEA BASE" at bounding box center [411, 128] width 143 height 51
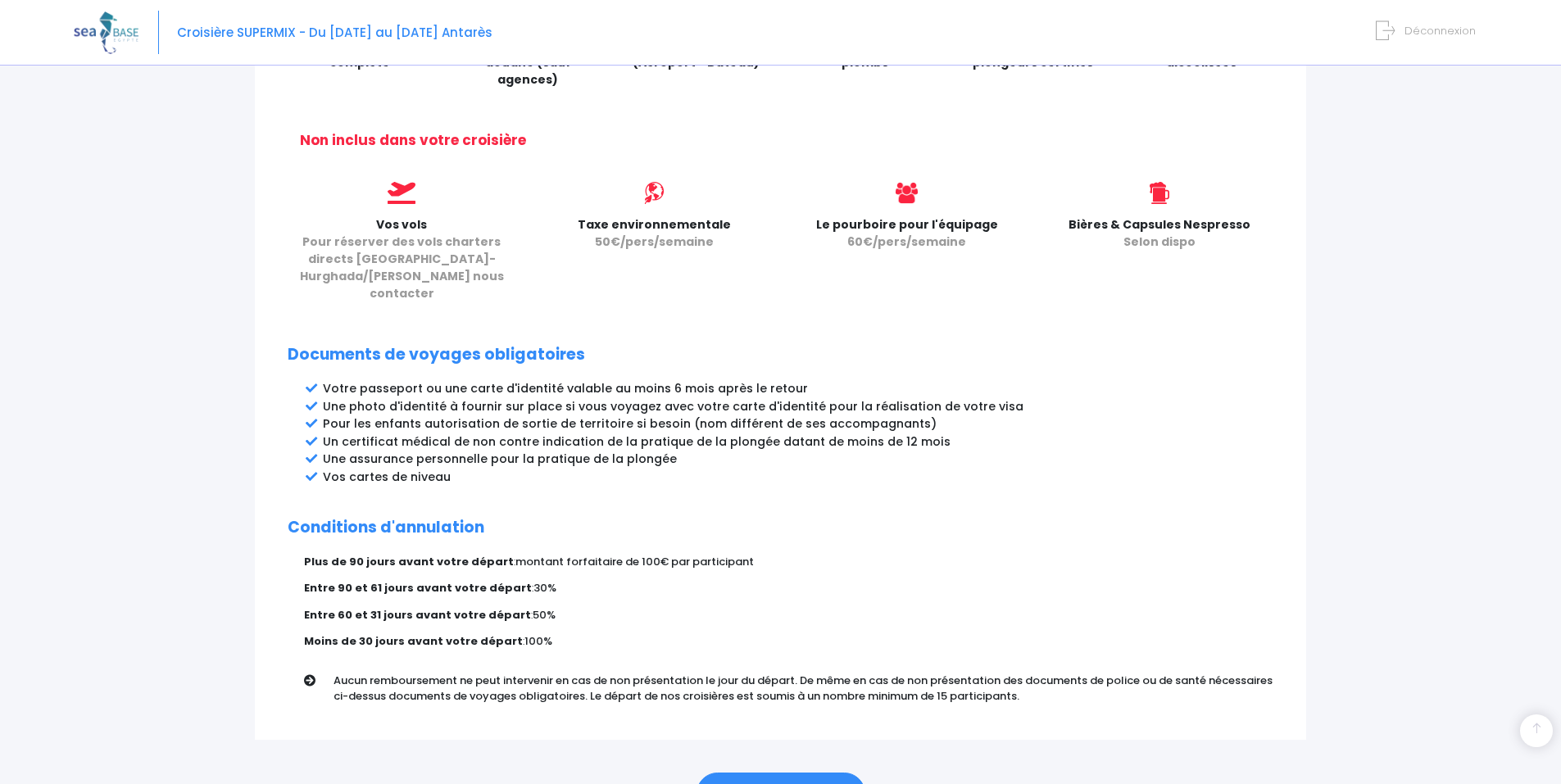
scroll to position [656, 0]
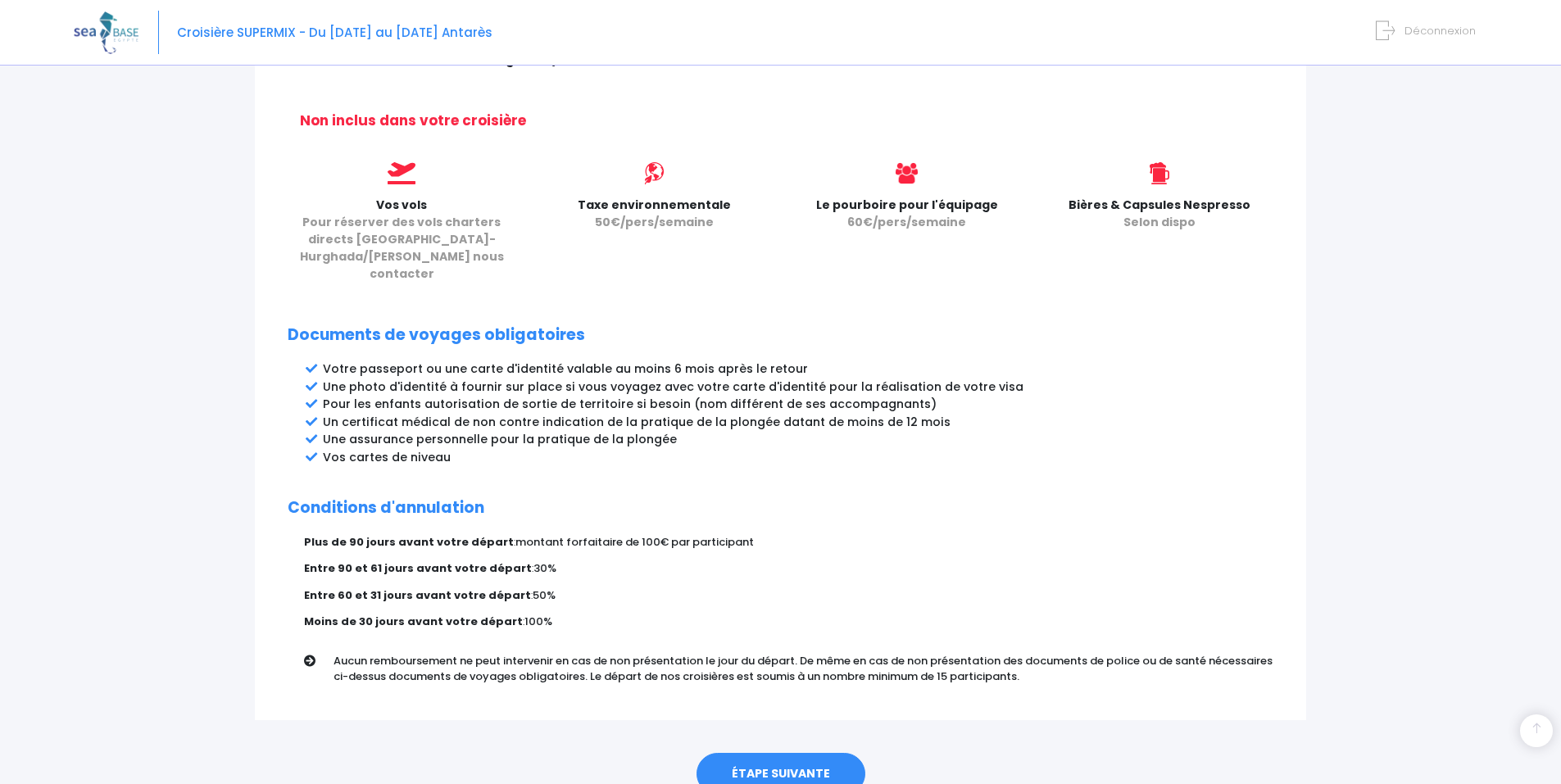
click at [772, 752] on link "ÉTAPE SUIVANTE" at bounding box center [780, 774] width 169 height 43
